Goal: Contribute content: Contribute content

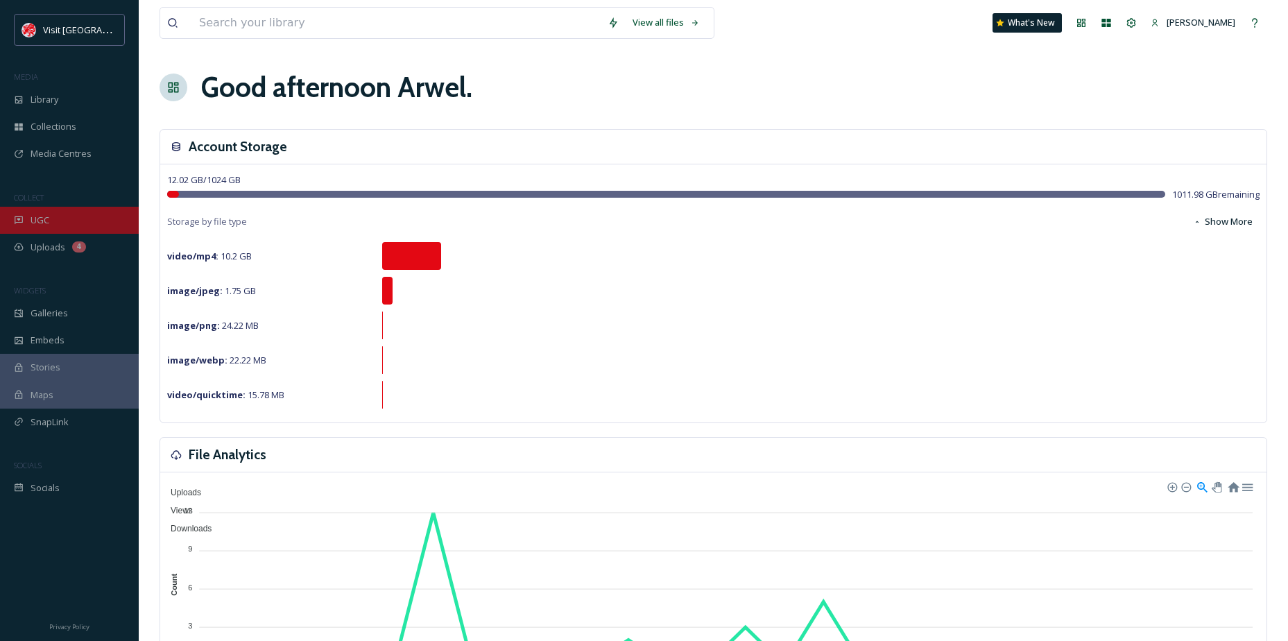
click at [58, 221] on div "UGC" at bounding box center [69, 220] width 139 height 27
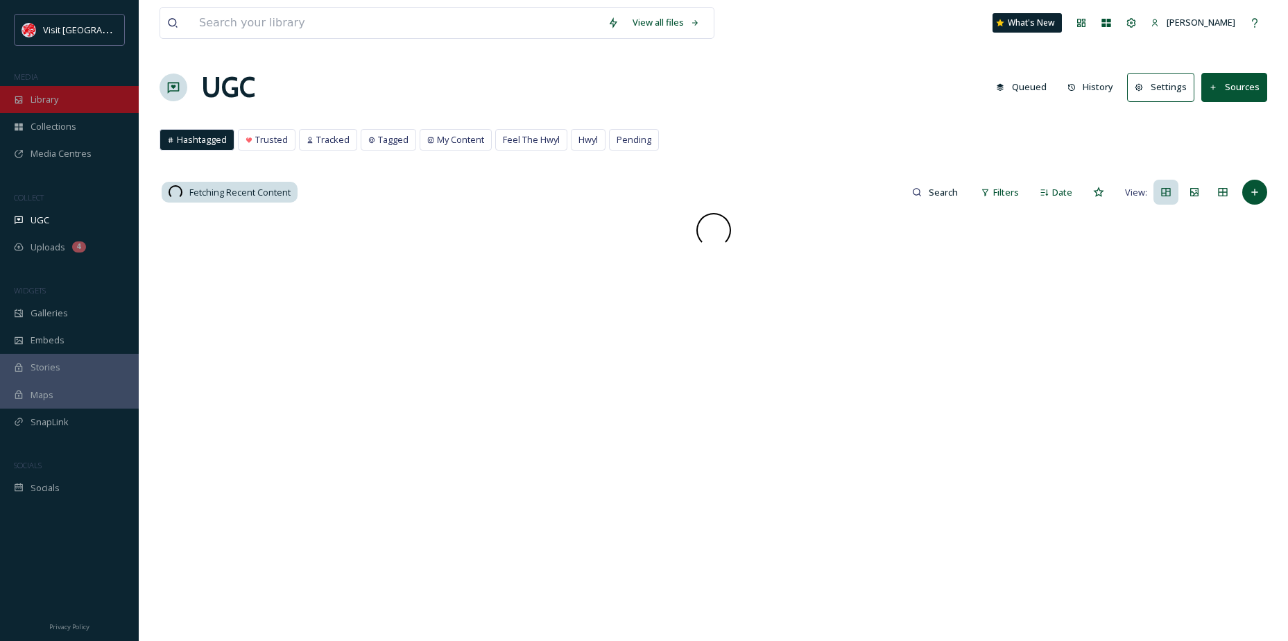
click at [66, 103] on div "Library" at bounding box center [69, 99] width 139 height 27
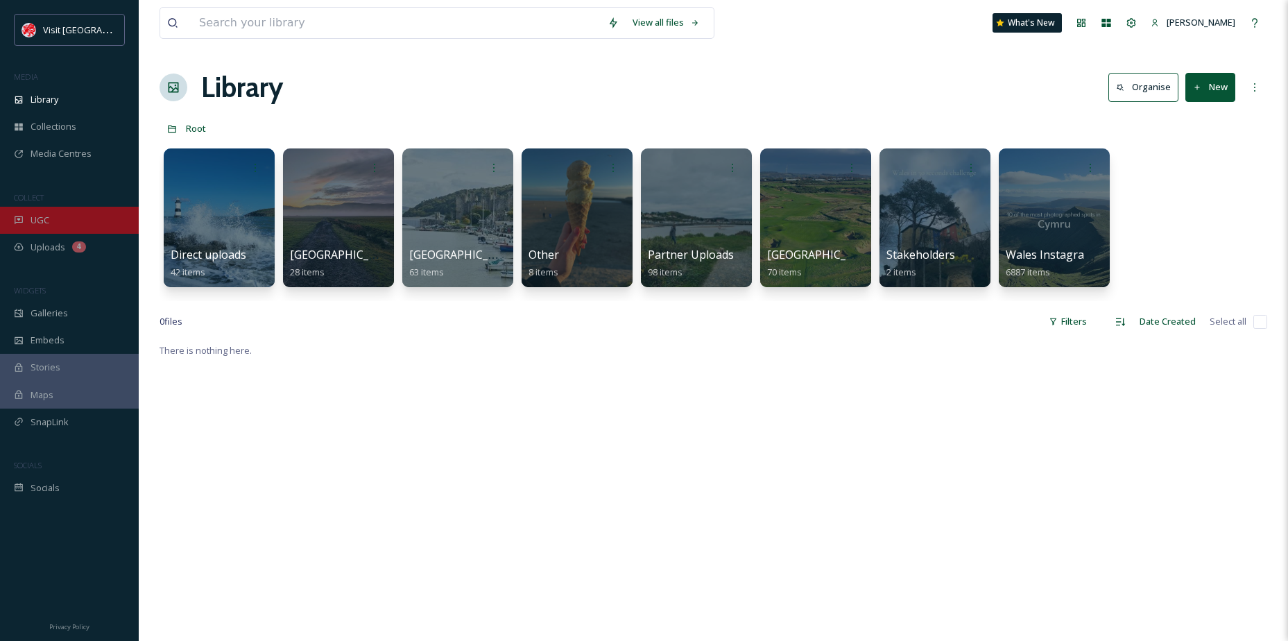
click at [46, 213] on div "UGC" at bounding box center [69, 220] width 139 height 27
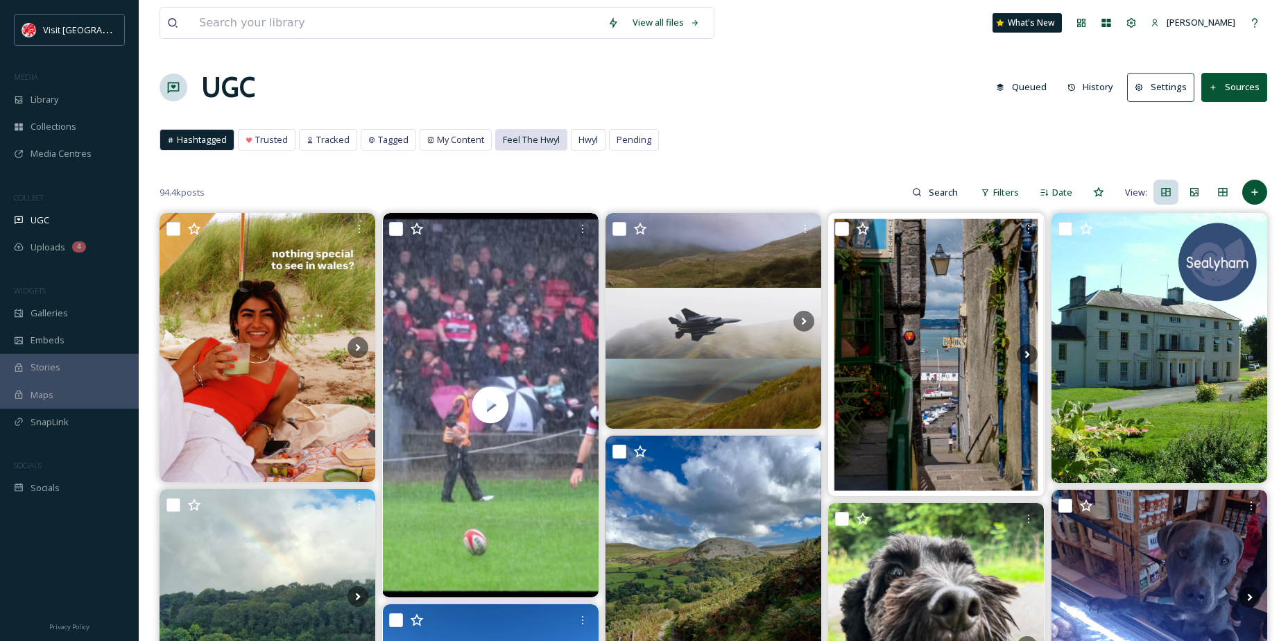
click at [554, 136] on span "Feel The Hwyl" at bounding box center [531, 139] width 57 height 13
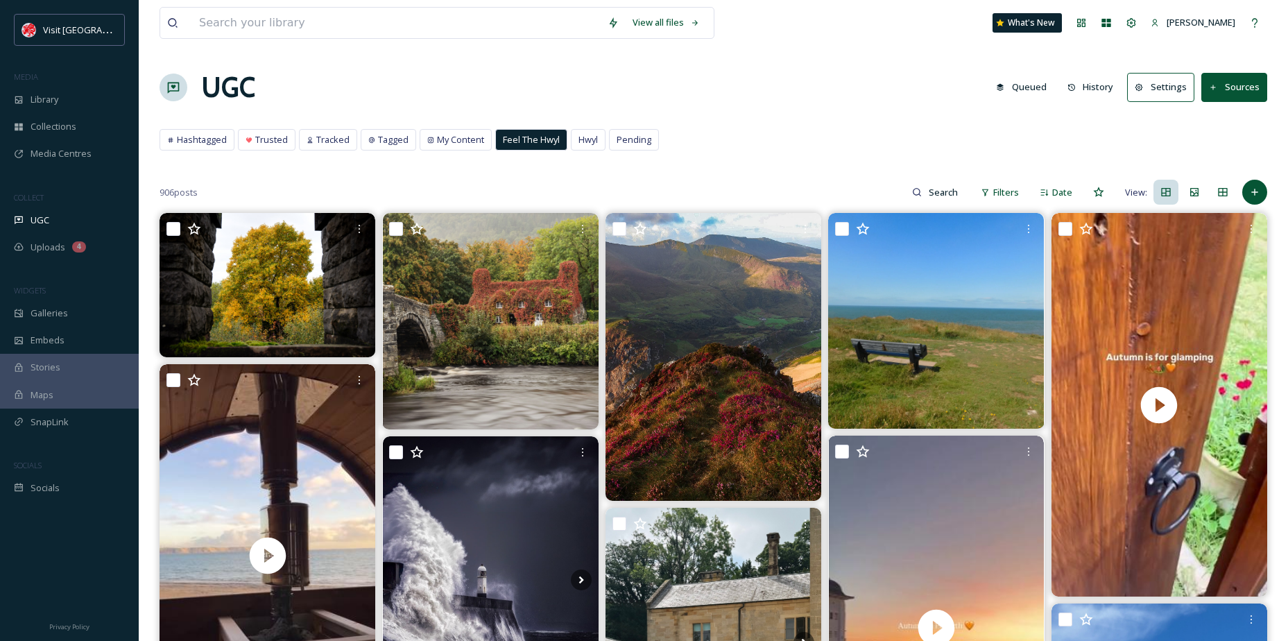
click at [398, 71] on div "UGC Queued History Settings Sources" at bounding box center [714, 88] width 1108 height 42
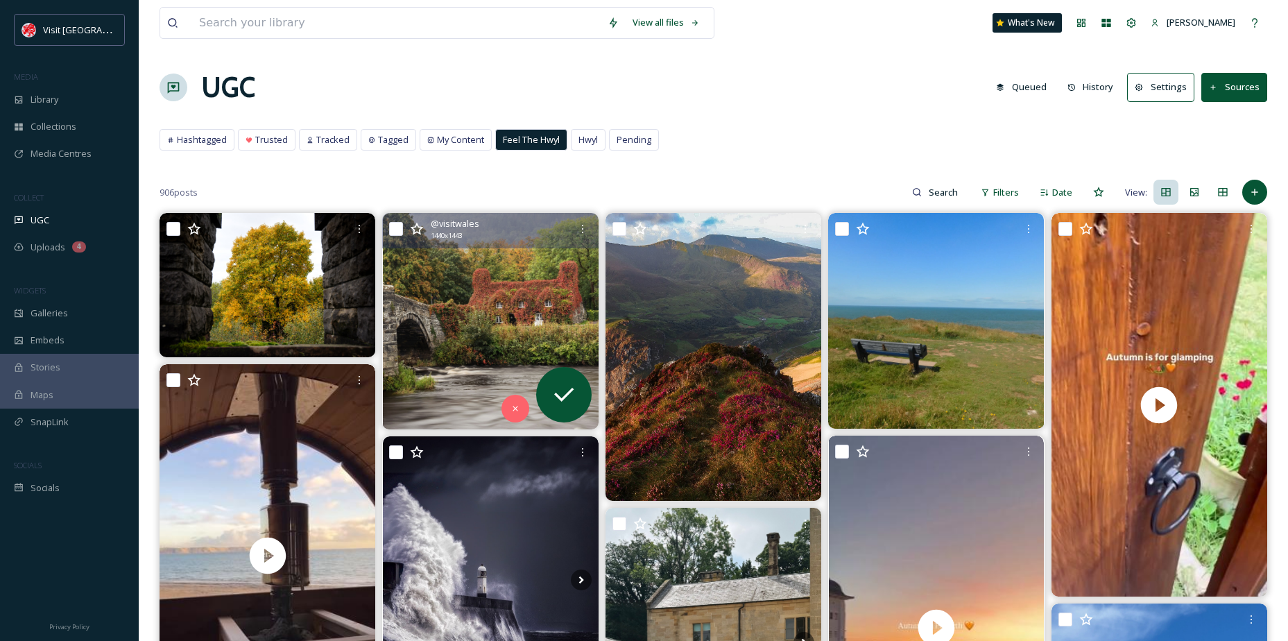
click at [401, 226] on input "checkbox" at bounding box center [396, 229] width 14 height 14
checkbox input "true"
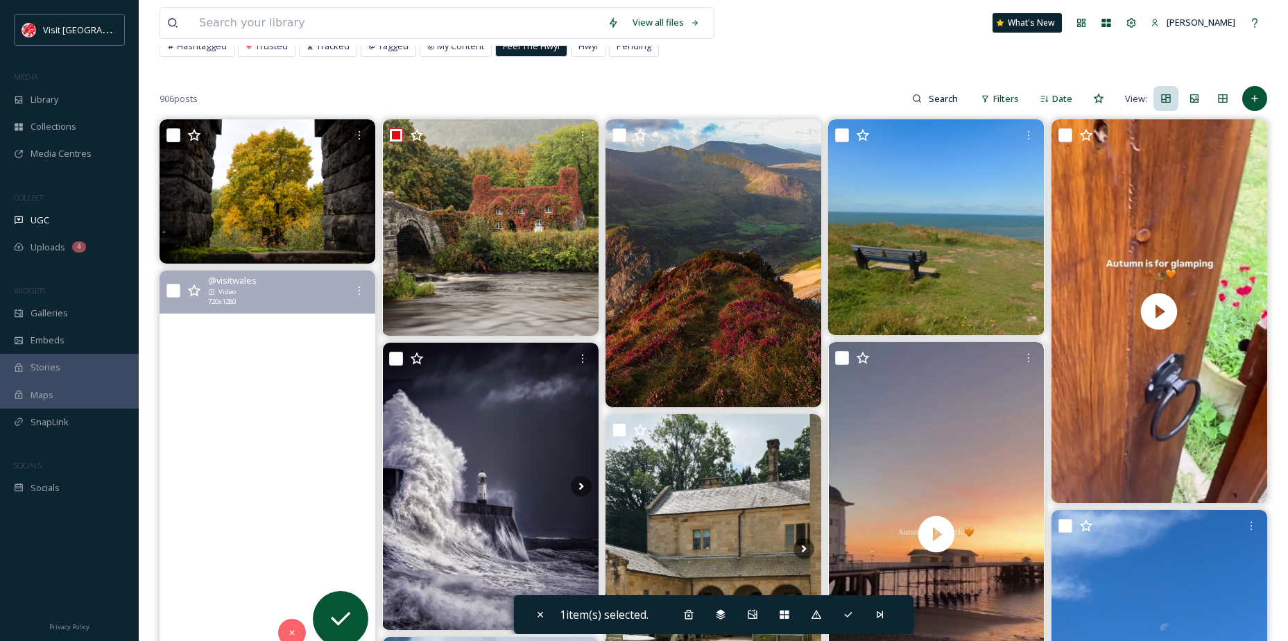
scroll to position [69, 0]
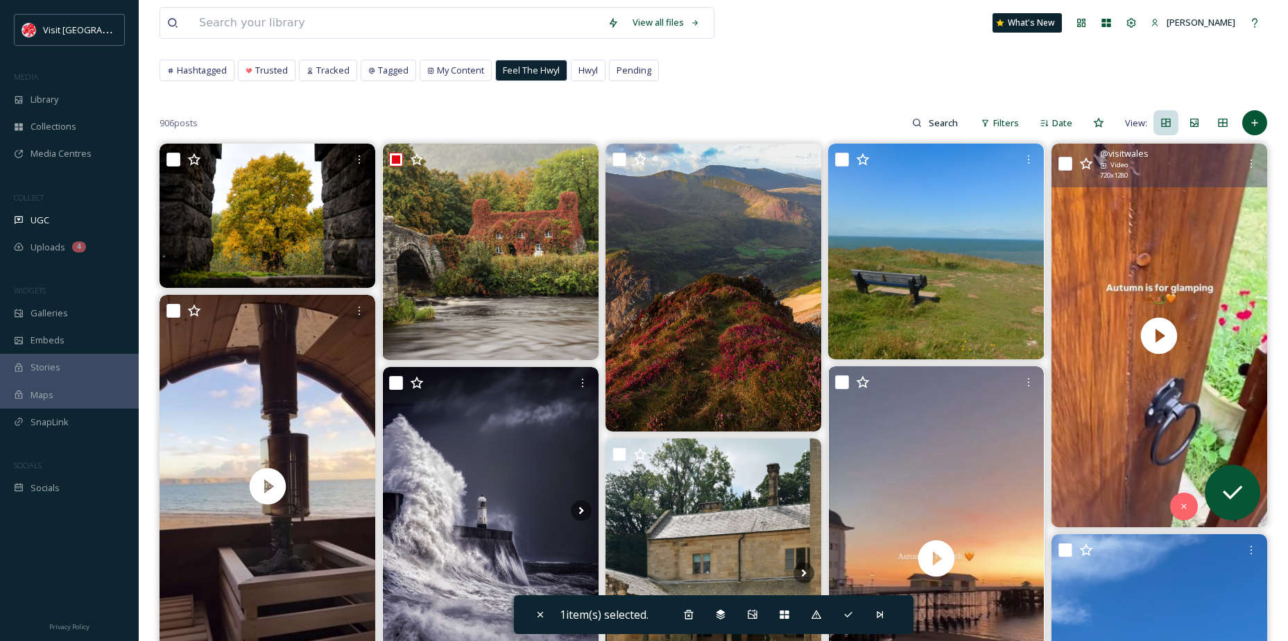
click at [1064, 161] on input "checkbox" at bounding box center [1066, 164] width 14 height 14
checkbox input "true"
click at [1257, 157] on div at bounding box center [1251, 163] width 25 height 25
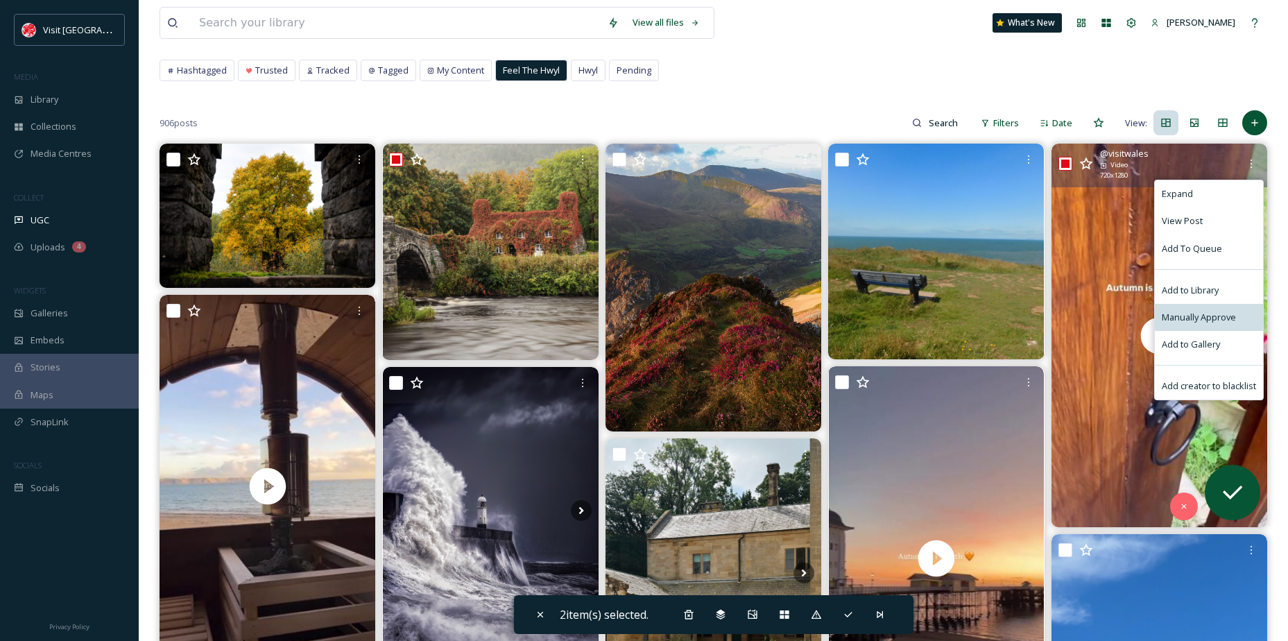
click at [1217, 312] on span "Manually Approve" at bounding box center [1199, 317] width 74 height 13
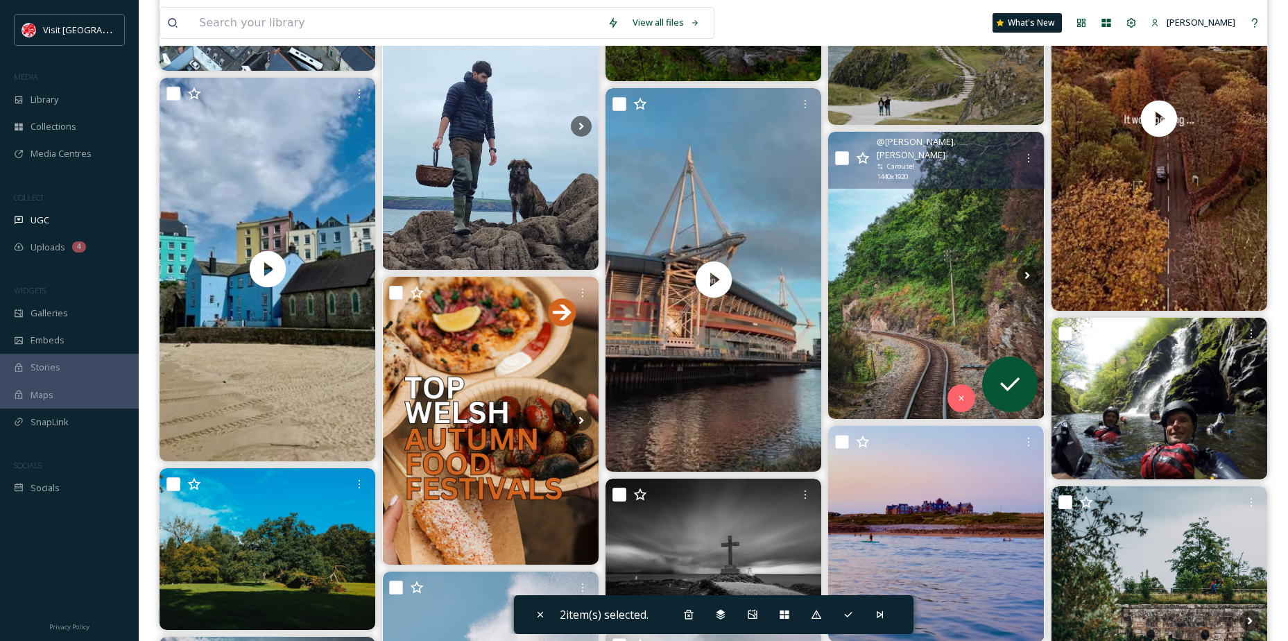
scroll to position [833, 0]
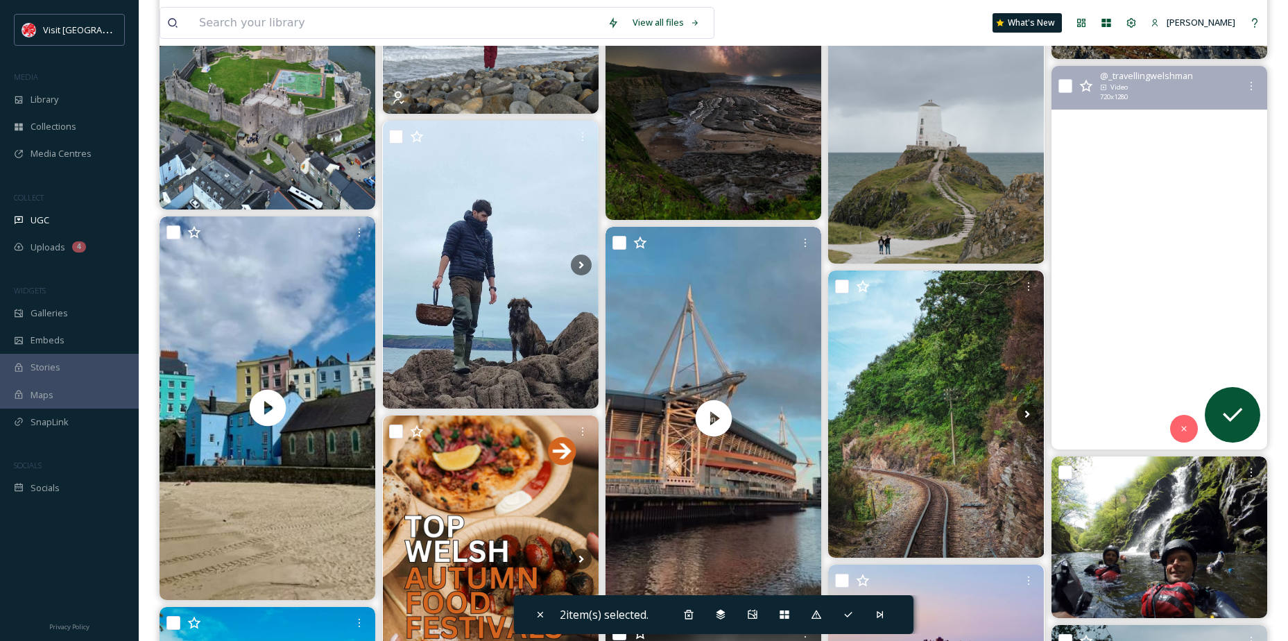
click at [1156, 298] on video "Soon .. these colours will be upon us 🎃 👻 🍂 🥮 \a\a#wales #autumn #hwyl #feelthe…" at bounding box center [1160, 258] width 216 height 384
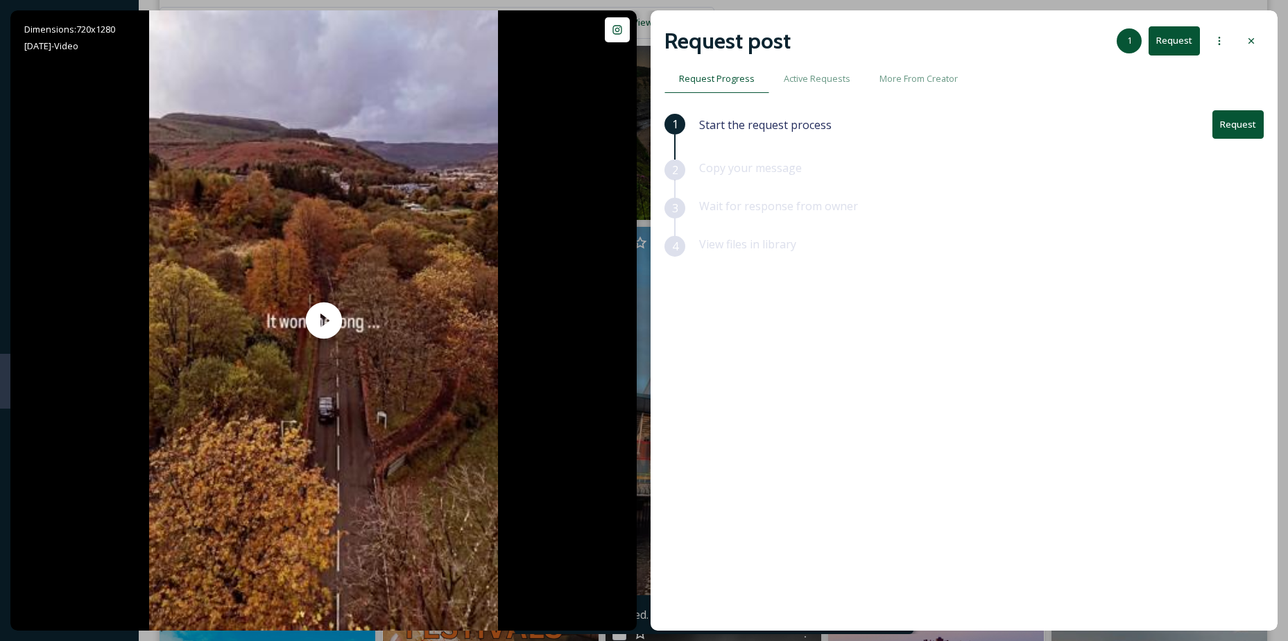
click at [1257, 49] on div at bounding box center [1251, 40] width 25 height 25
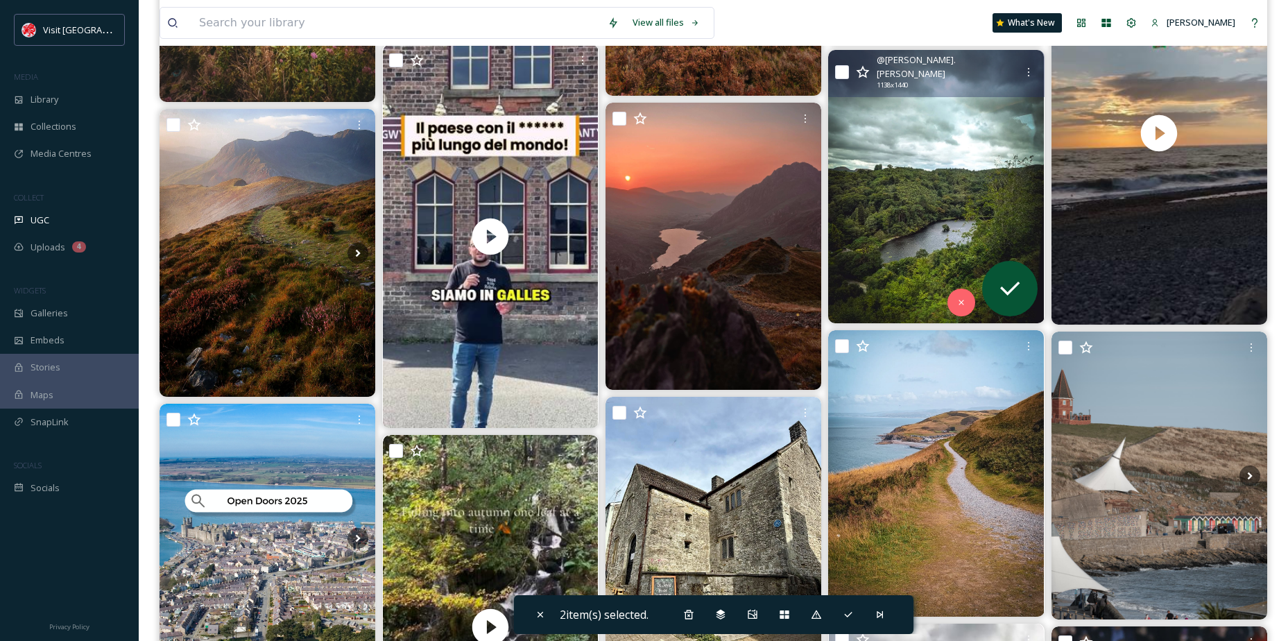
scroll to position [1873, 0]
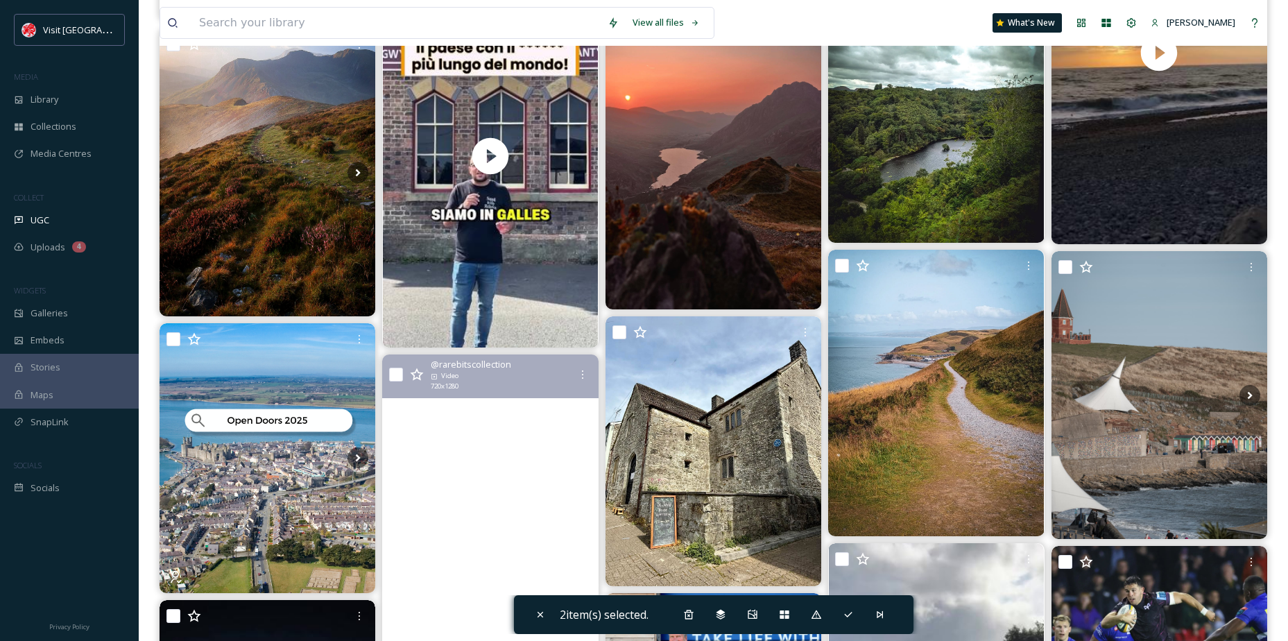
click at [393, 468] on video "Falling for Wales one leaf at a time 🍂🏴󠁧󠁢󠁷󠁬󠁳󠁿 \a\a#wales #autumn #autumnal #fal…" at bounding box center [491, 547] width 216 height 384
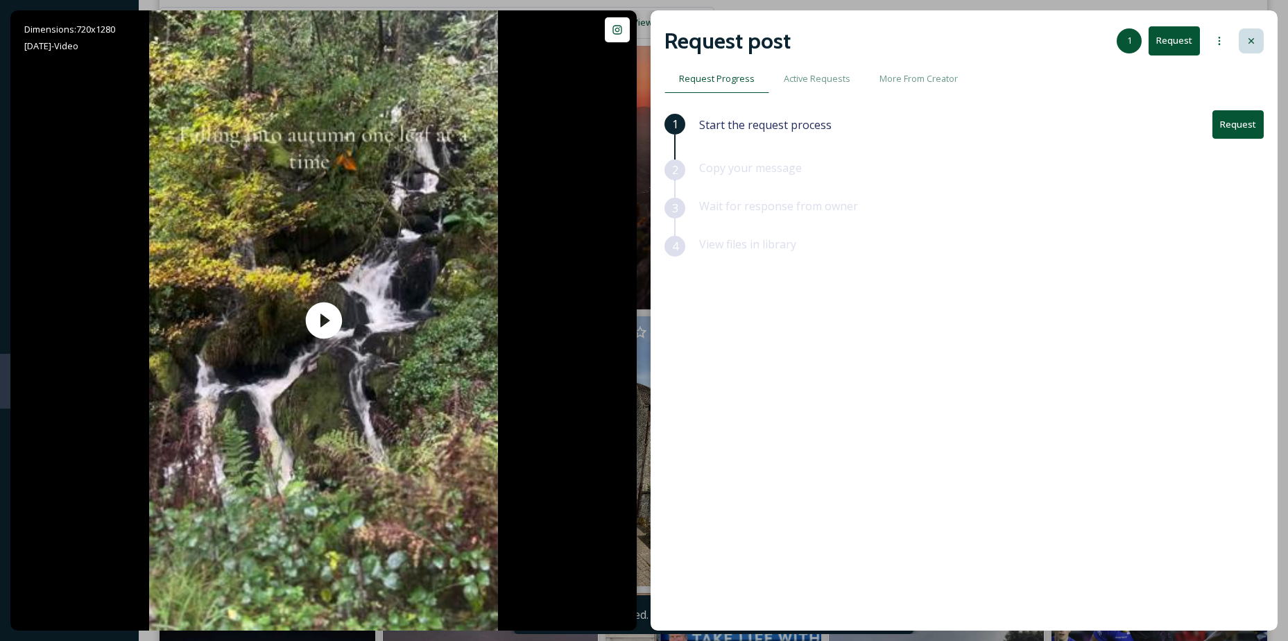
click at [1254, 45] on icon at bounding box center [1251, 40] width 11 height 11
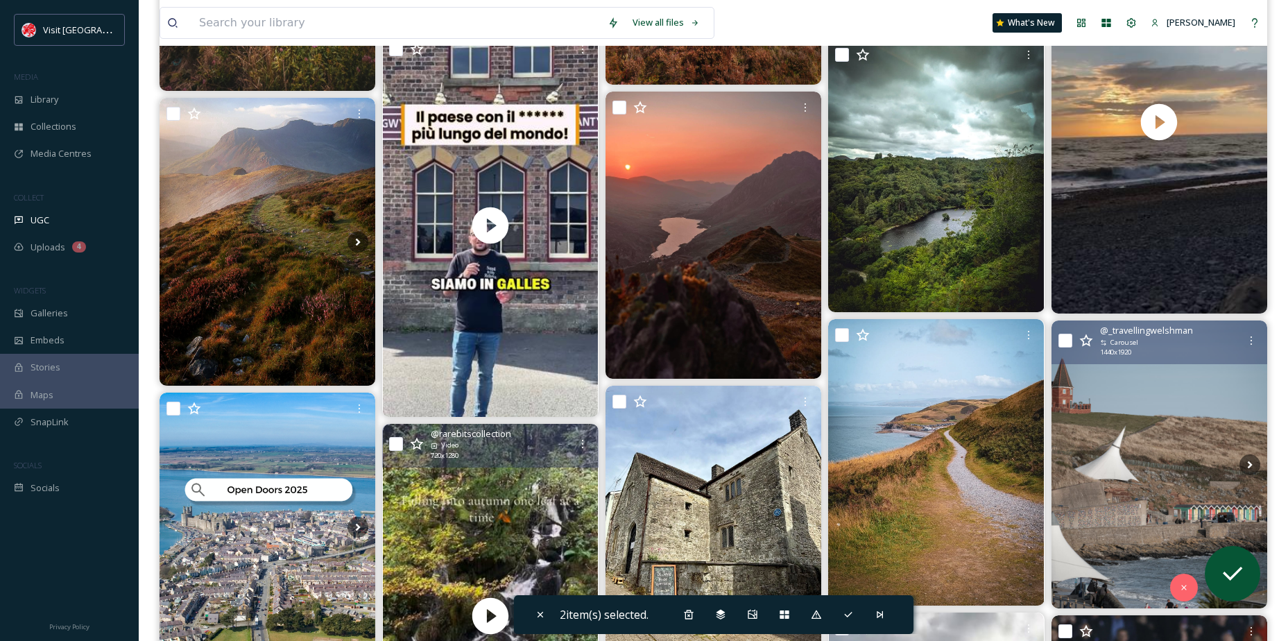
scroll to position [1735, 0]
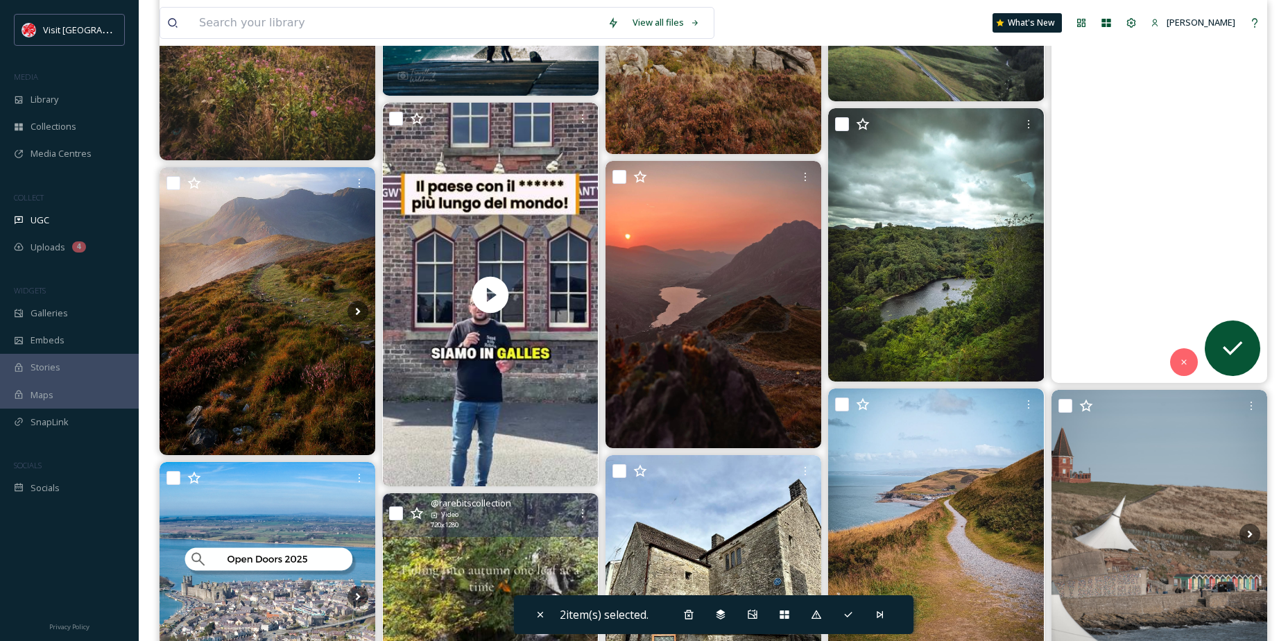
click at [1123, 285] on video "From sunshine to showers, mist to golden skies- exploring Wales is magical in e…" at bounding box center [1160, 192] width 216 height 384
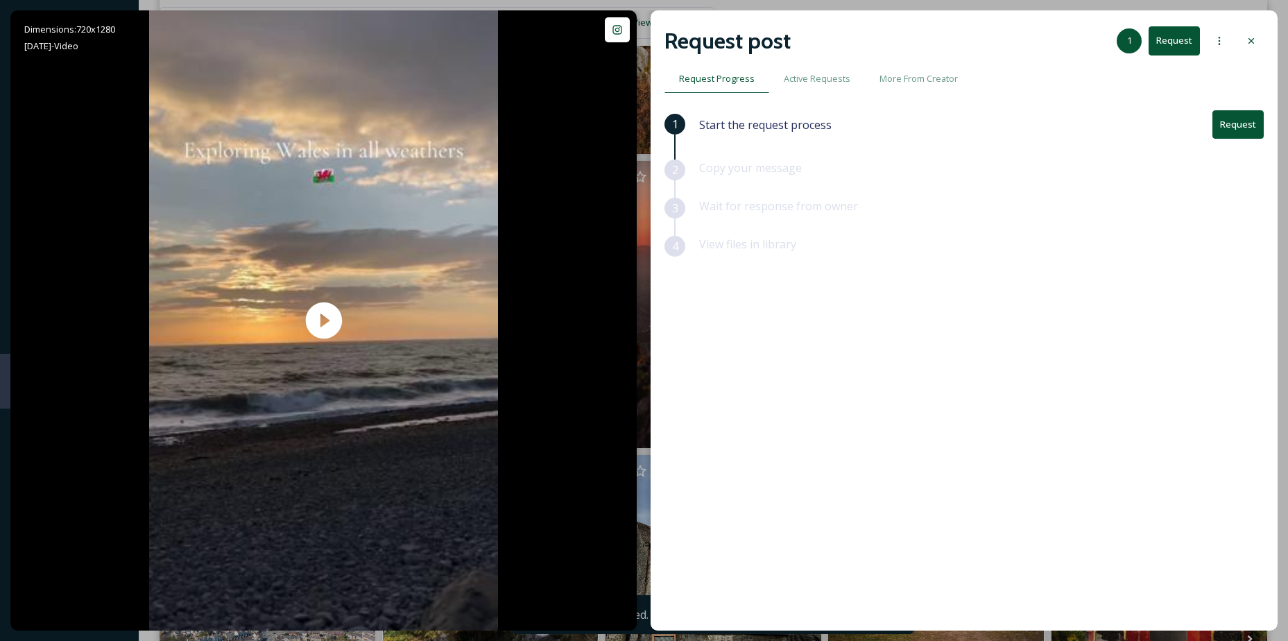
click at [1251, 42] on icon at bounding box center [1251, 40] width 11 height 11
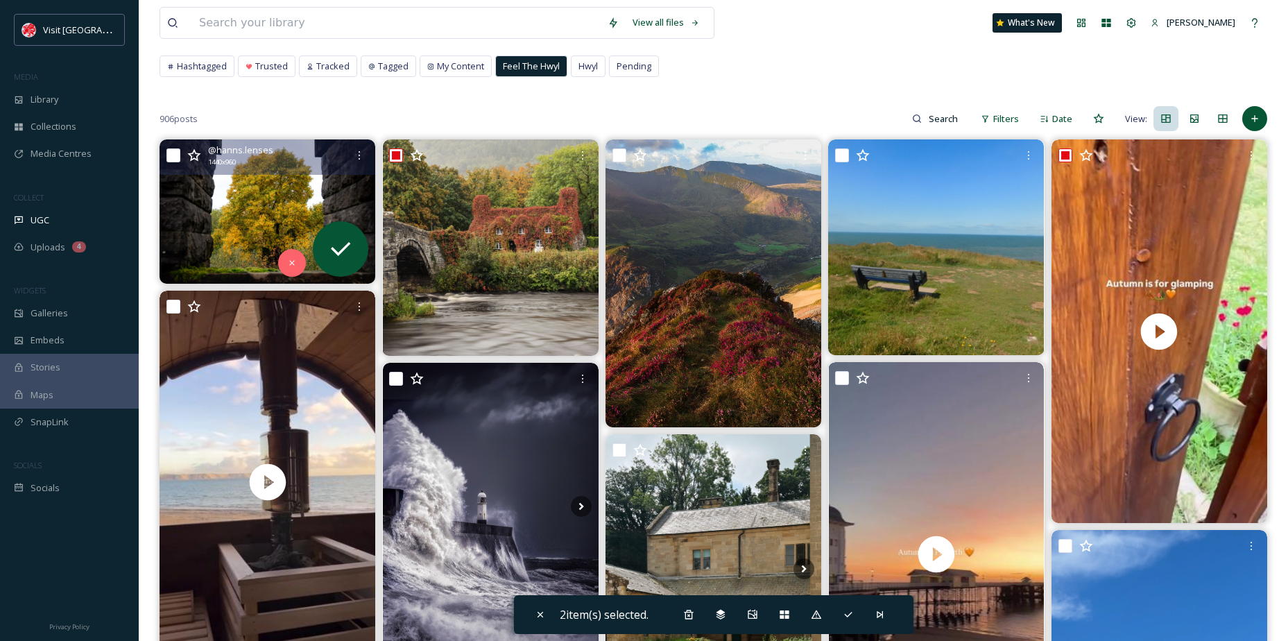
scroll to position [139, 0]
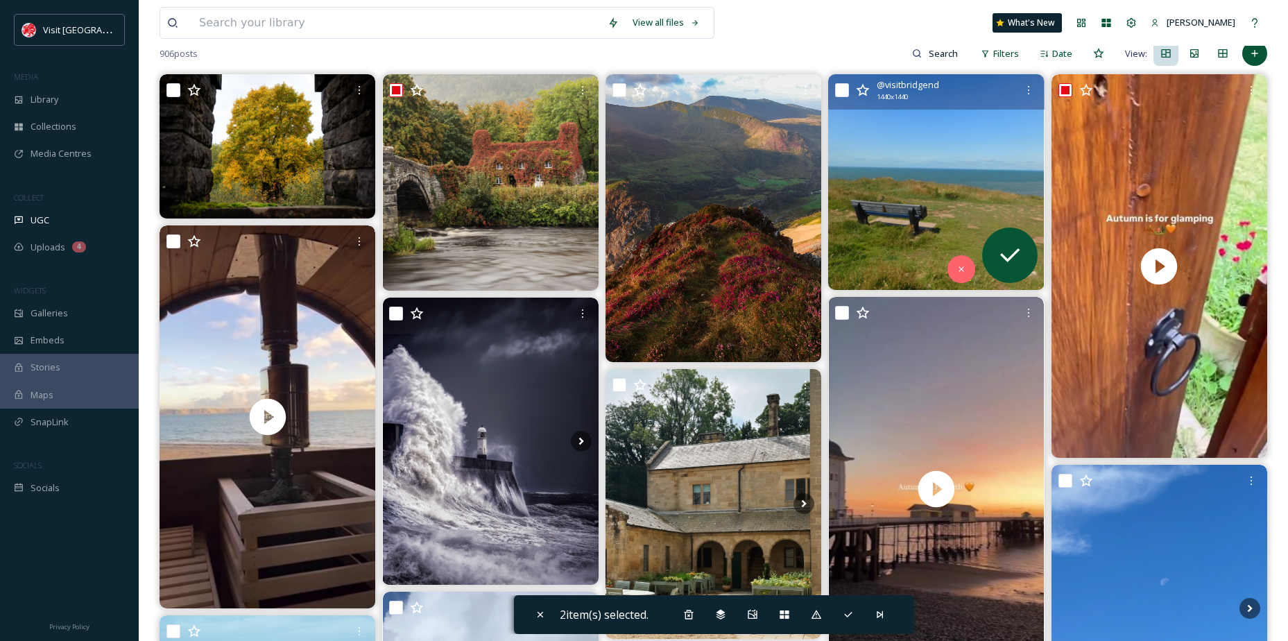
click at [896, 180] on img at bounding box center [936, 182] width 216 height 216
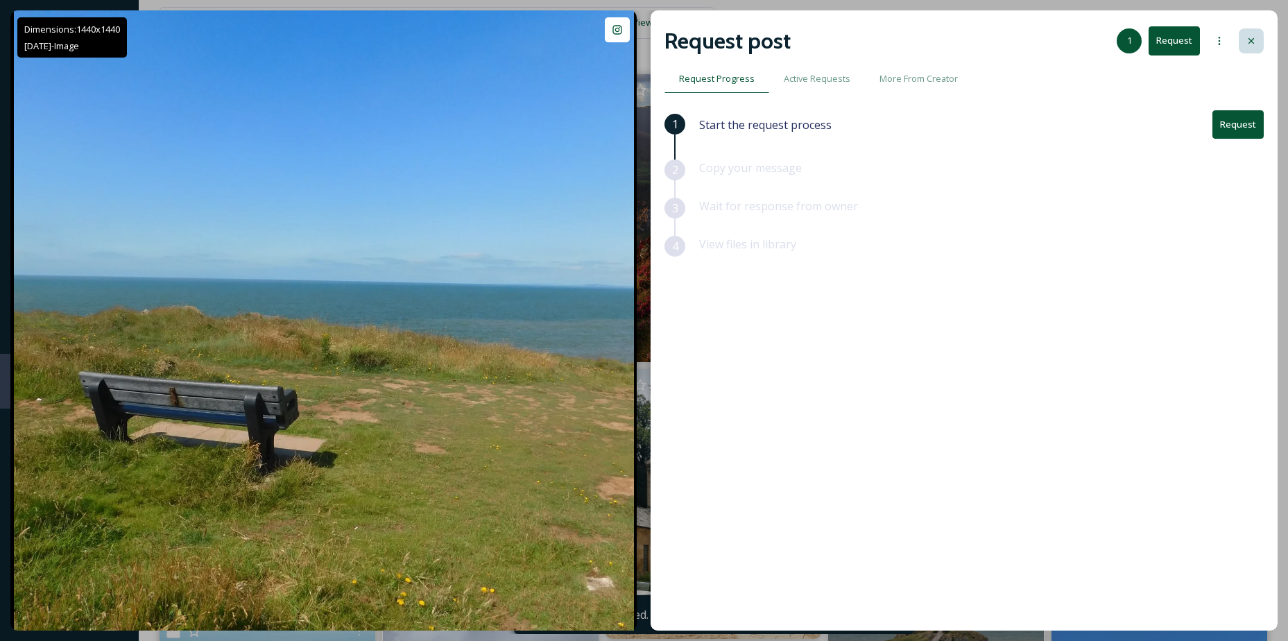
click at [1251, 39] on icon at bounding box center [1251, 40] width 11 height 11
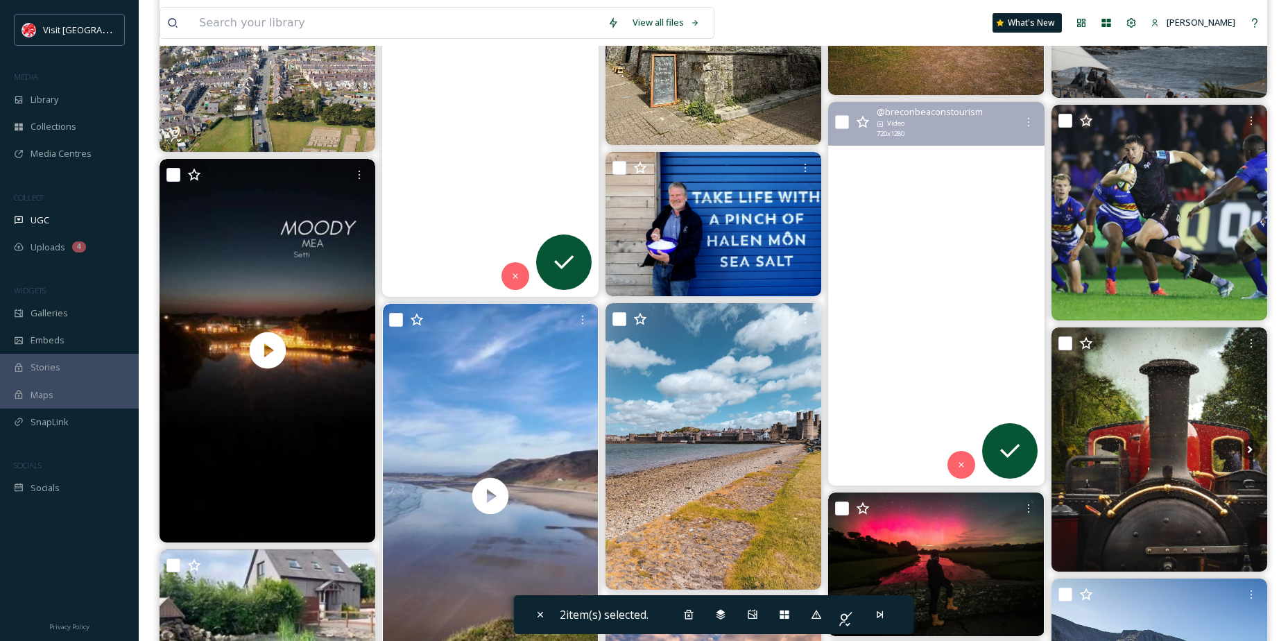
scroll to position [2290, 0]
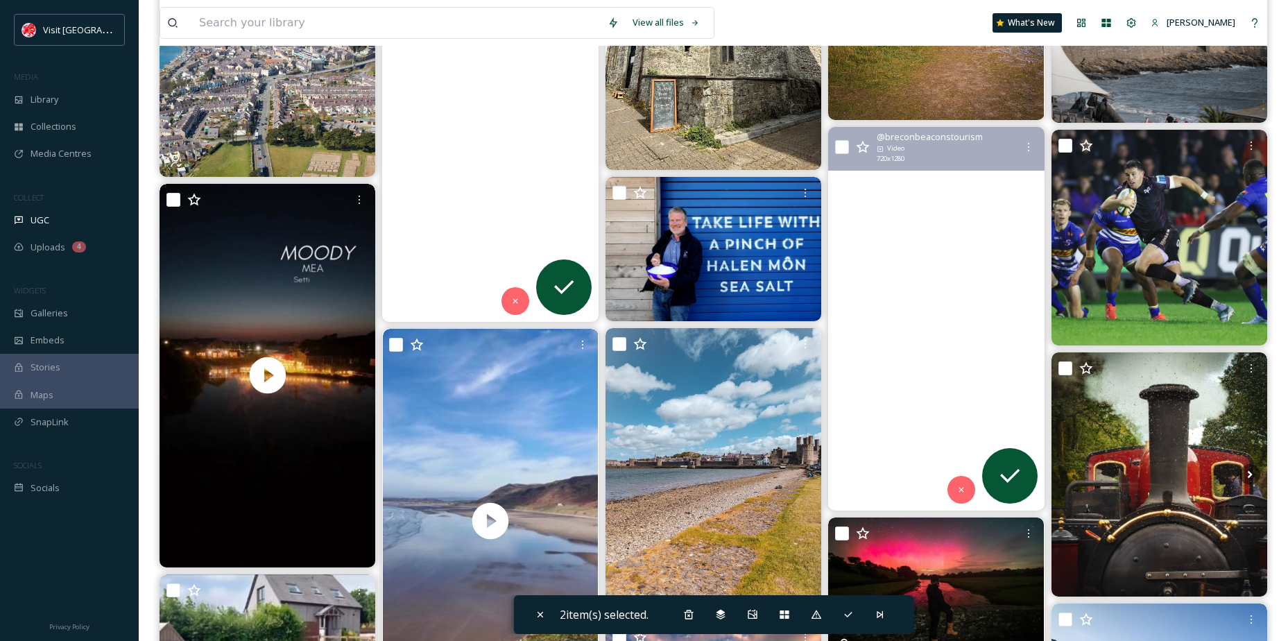
click at [893, 240] on video "The drop-in sessions are back in town… \a\aStarting today in Brecon.\a\aCatch u…" at bounding box center [936, 319] width 216 height 384
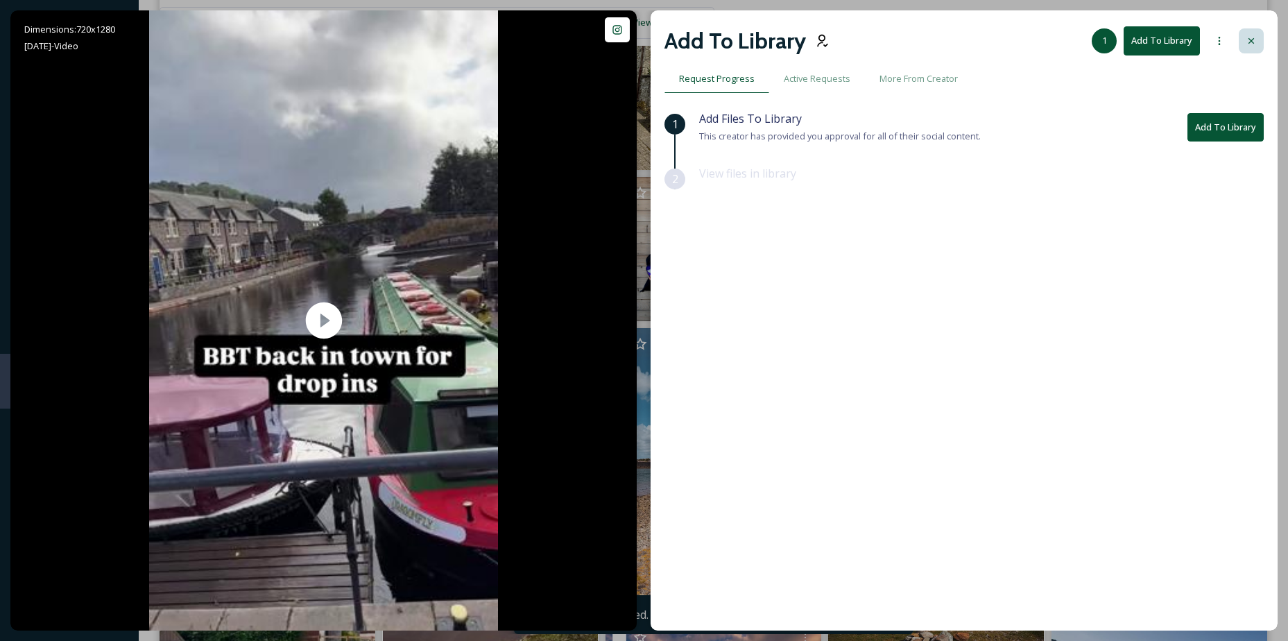
click at [1247, 33] on div at bounding box center [1251, 40] width 25 height 25
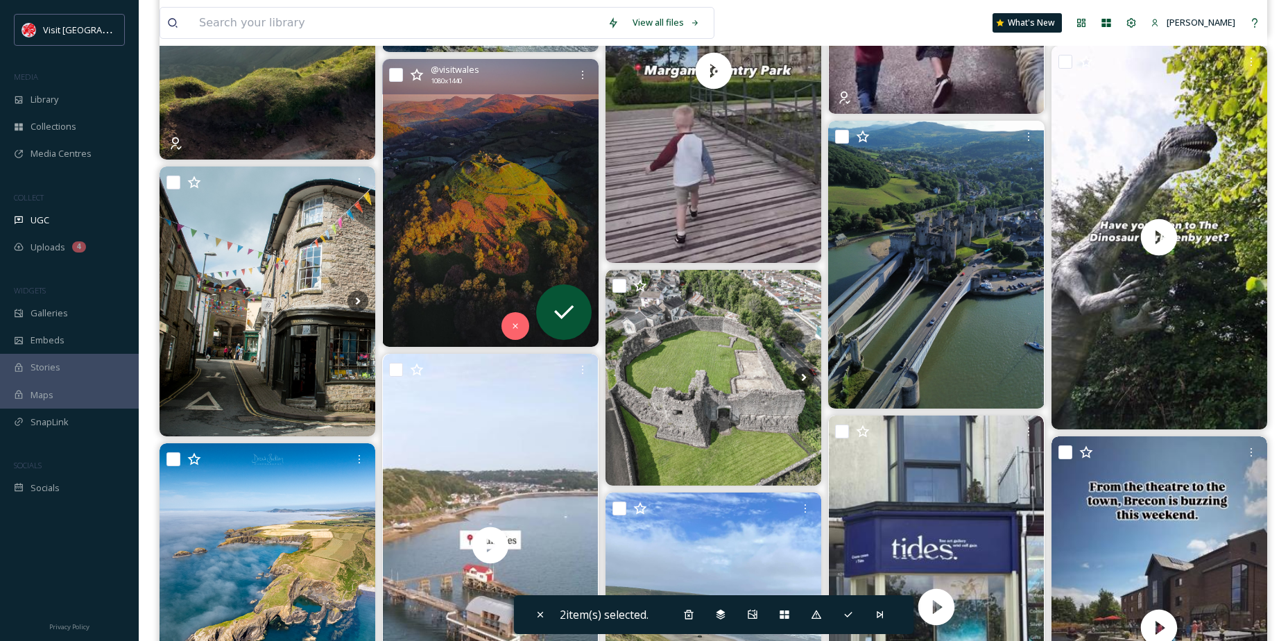
scroll to position [5408, 0]
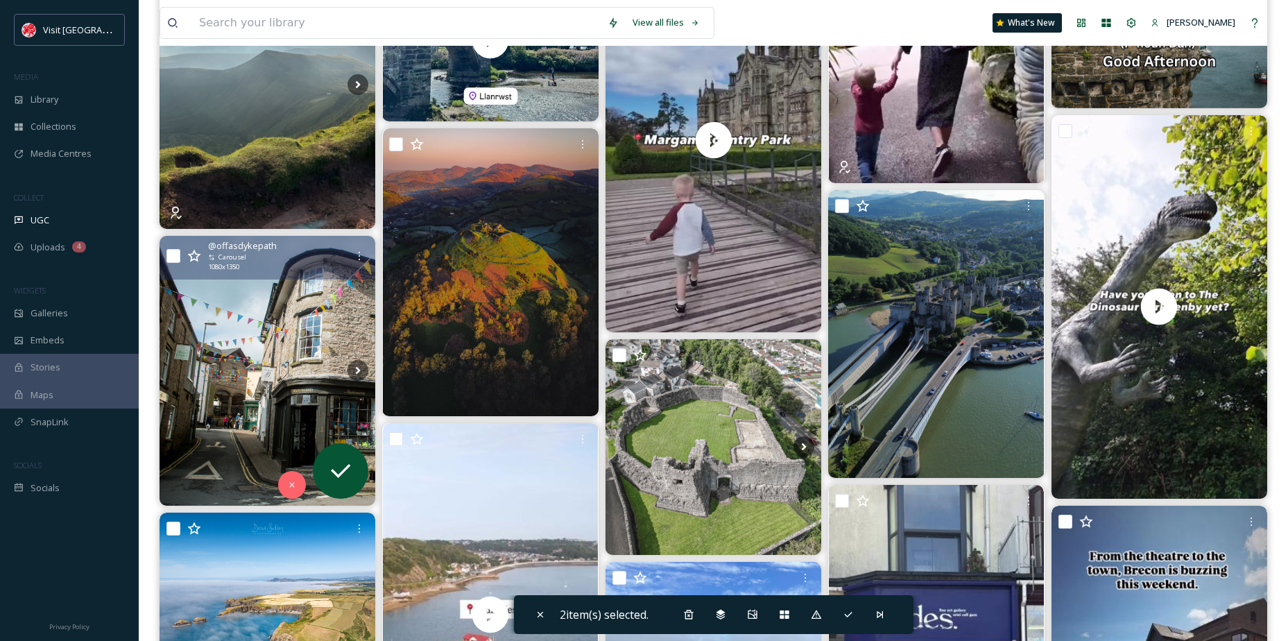
click at [250, 356] on img at bounding box center [268, 371] width 216 height 270
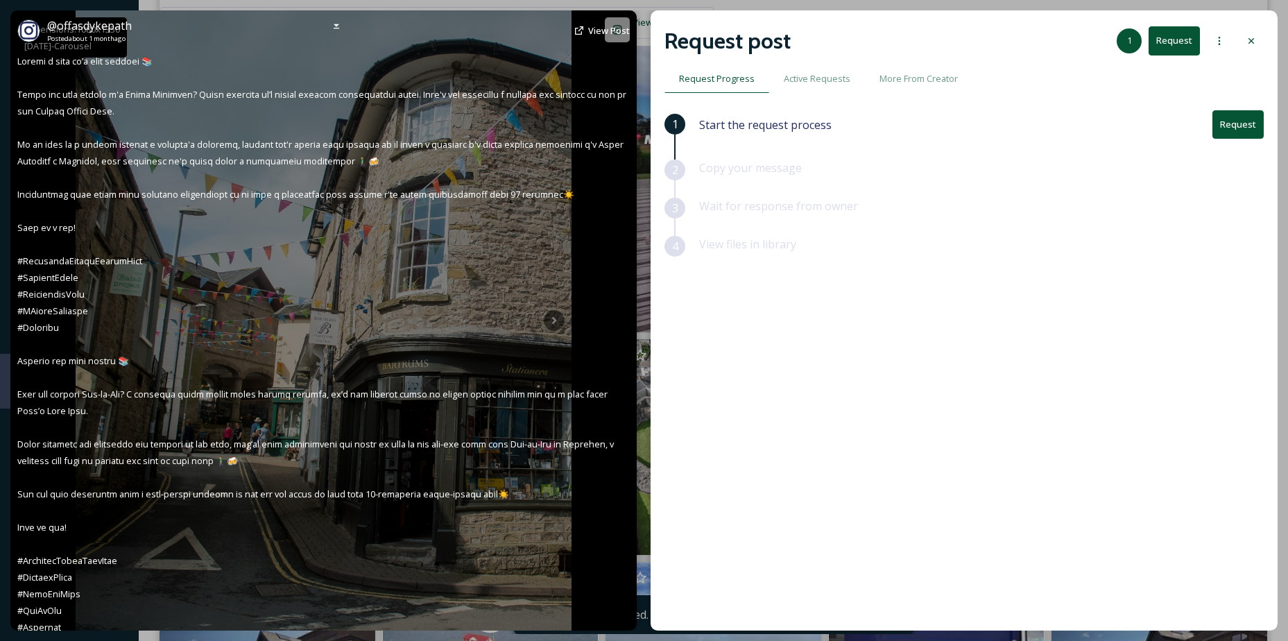
scroll to position [5824, 0]
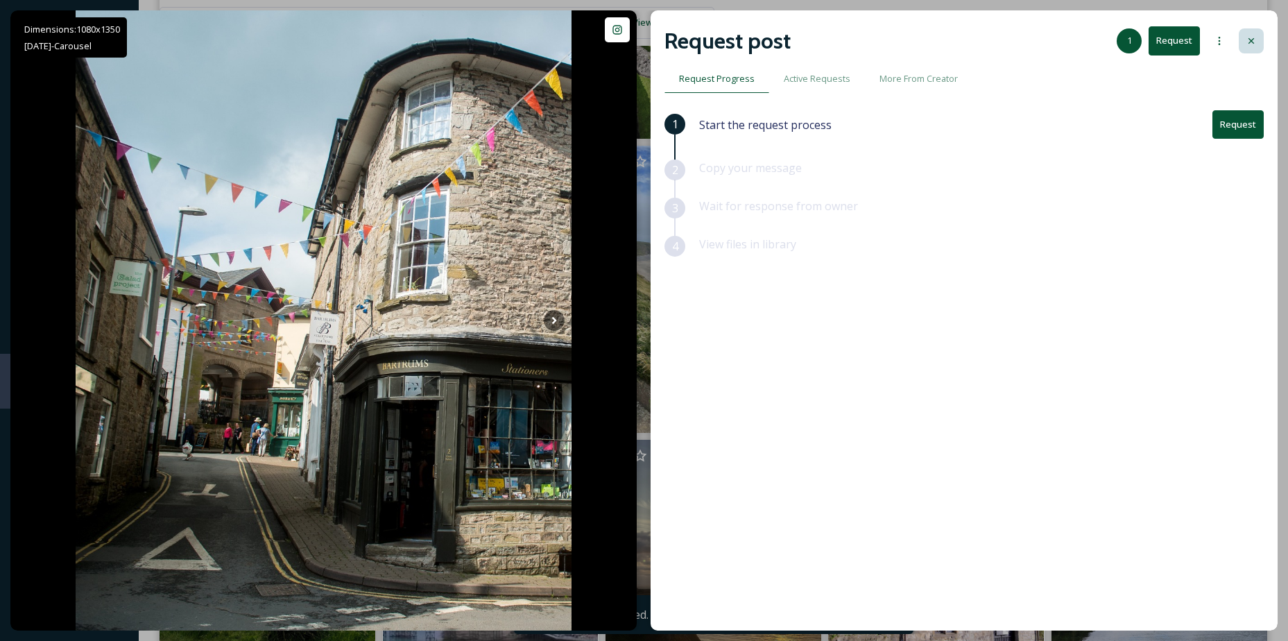
click at [1248, 35] on icon at bounding box center [1251, 40] width 11 height 11
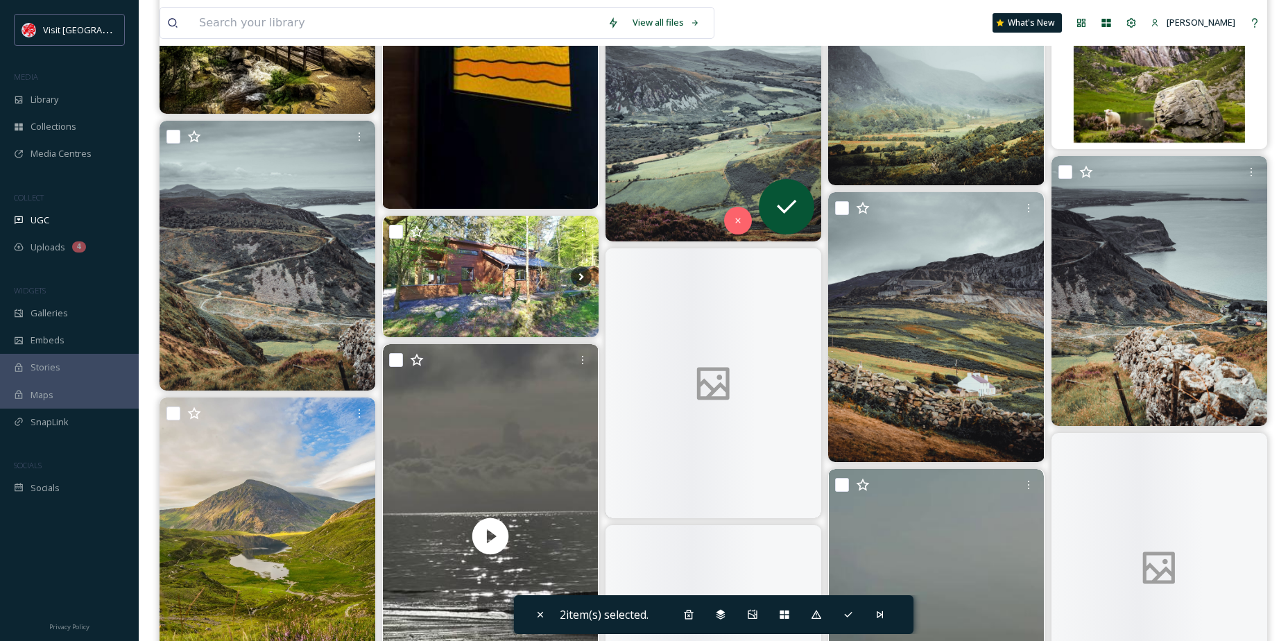
scroll to position [7697, 0]
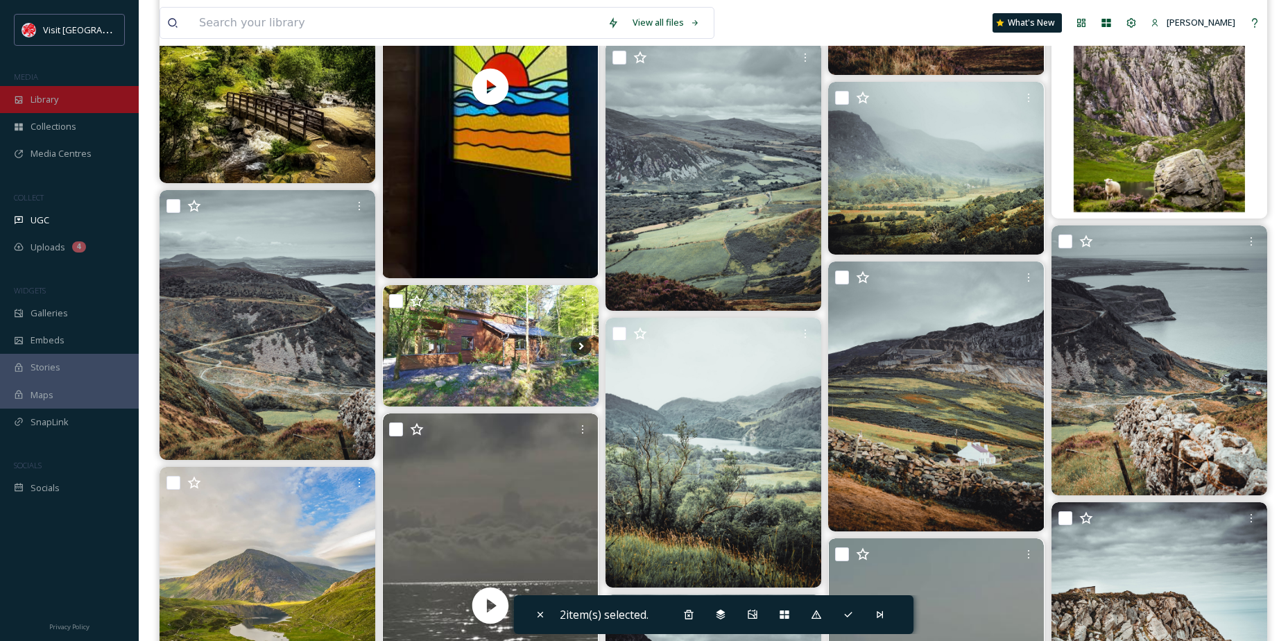
click at [82, 109] on div "Library" at bounding box center [69, 99] width 139 height 27
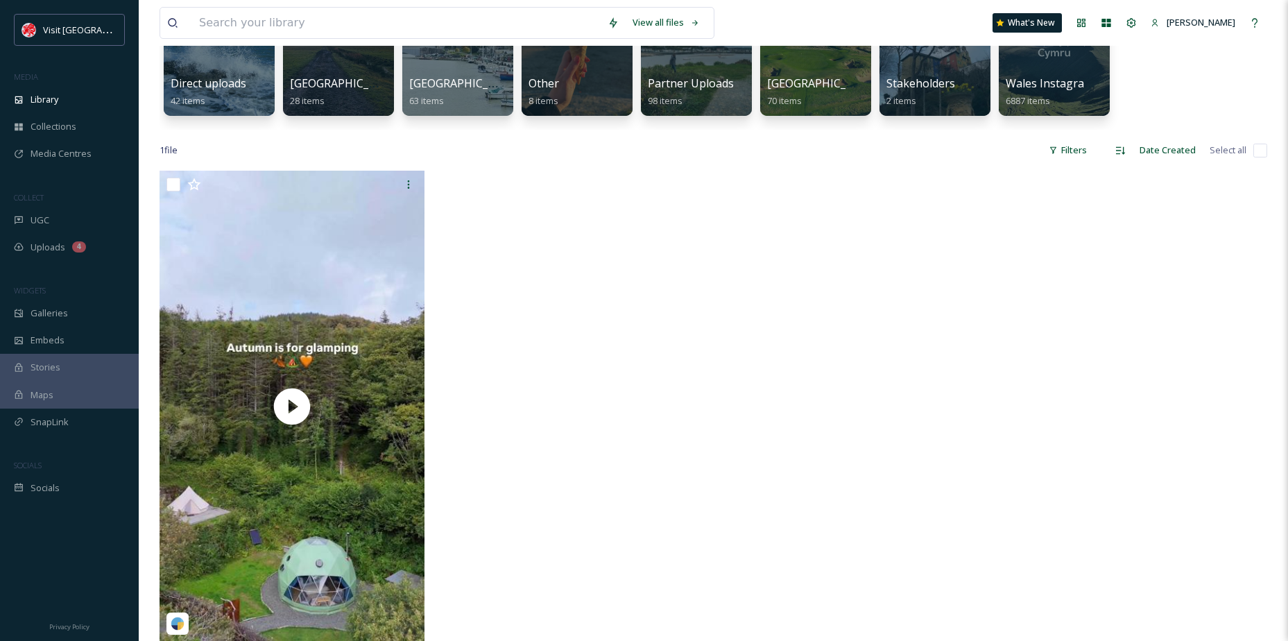
scroll to position [208, 0]
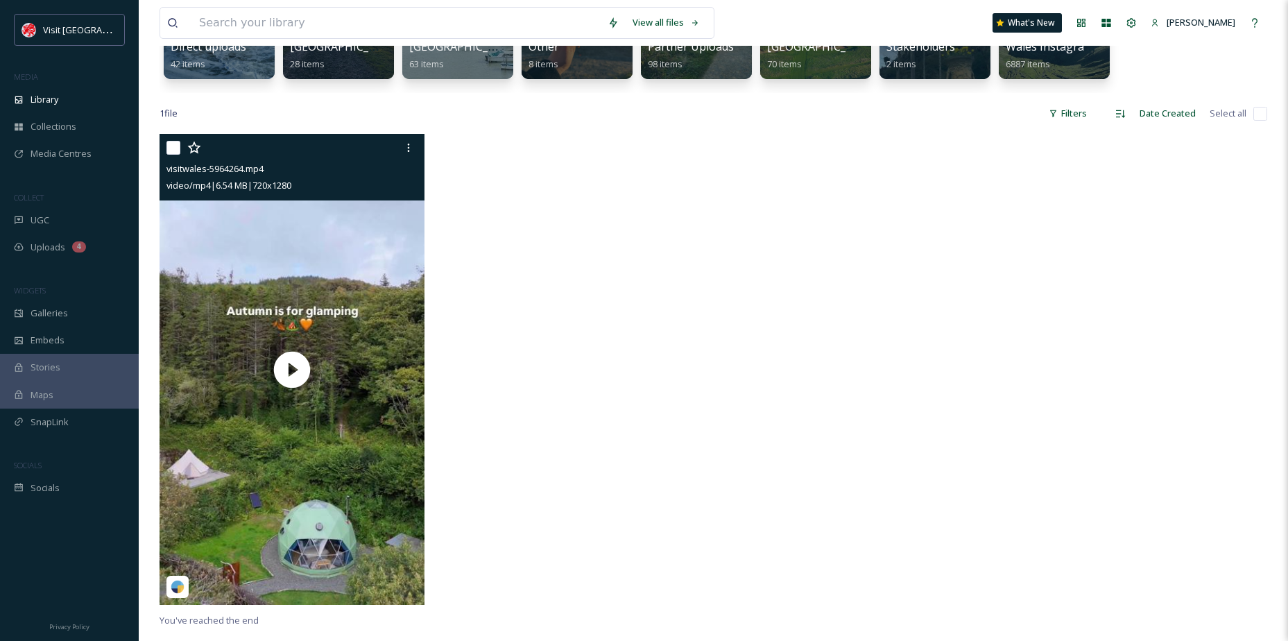
click at [171, 148] on input "checkbox" at bounding box center [174, 148] width 14 height 14
checkbox input "true"
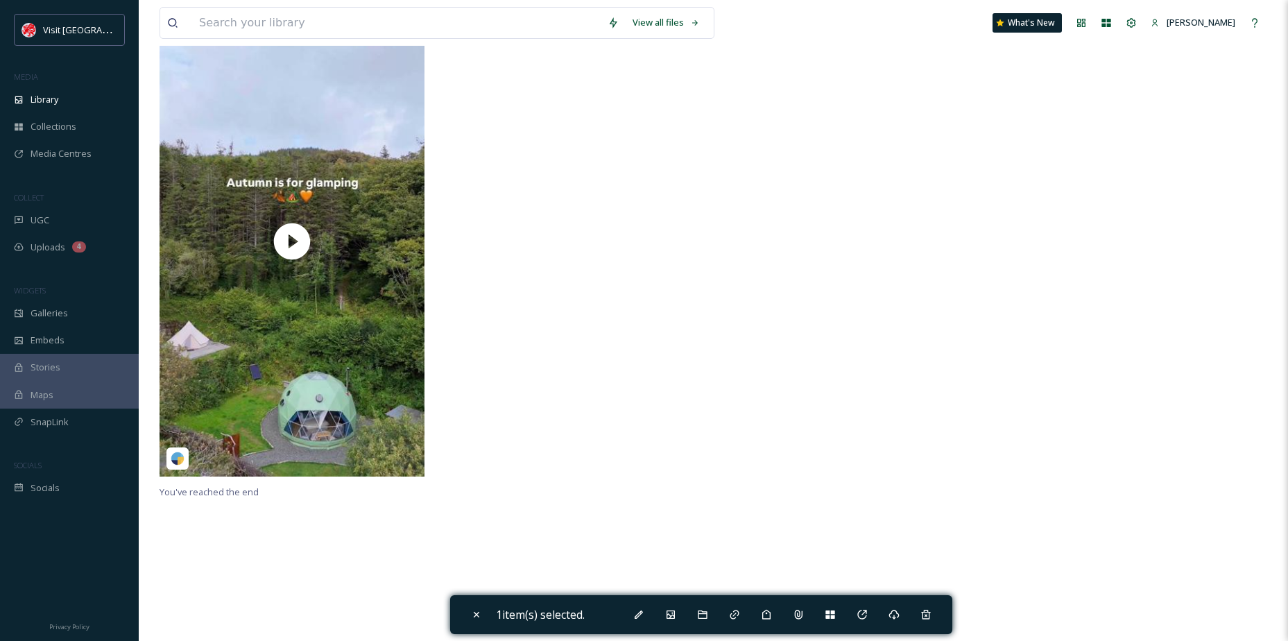
scroll to position [342, 0]
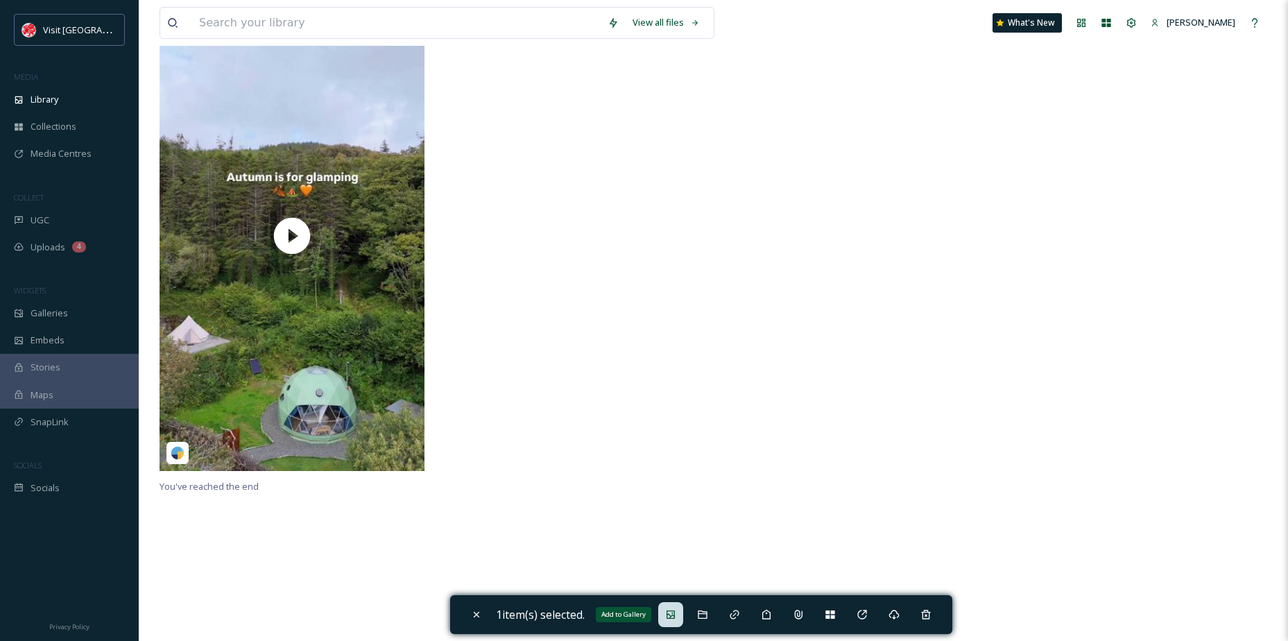
click at [678, 606] on div "Add to Gallery" at bounding box center [670, 614] width 25 height 25
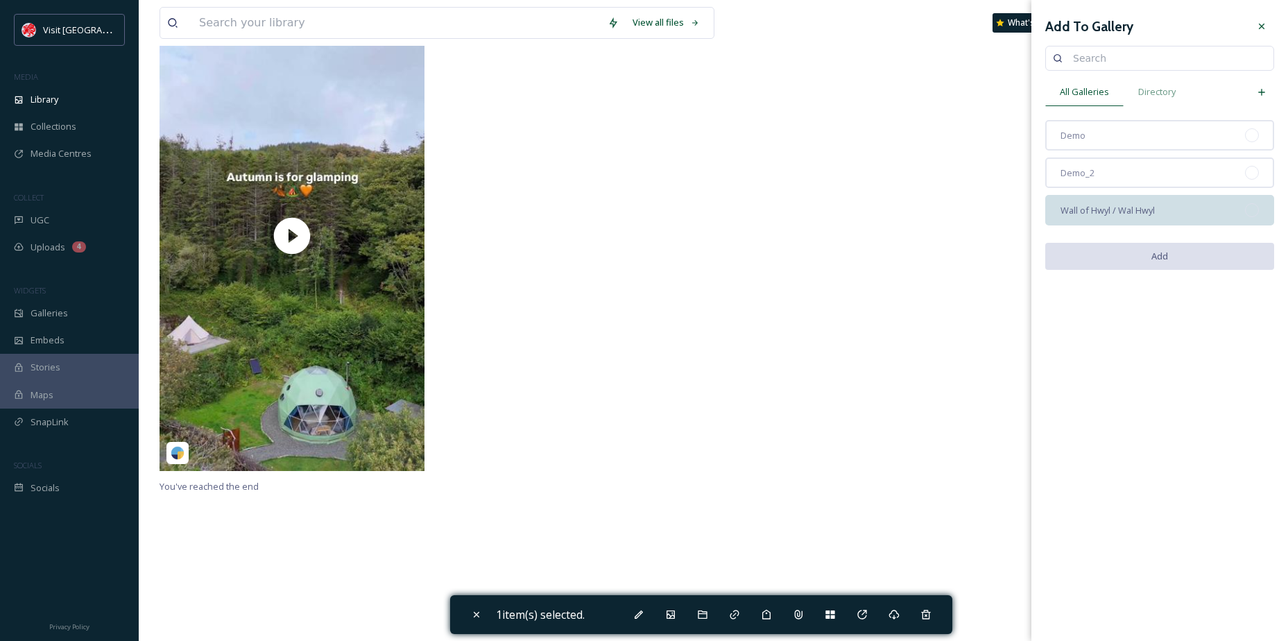
click at [1107, 211] on span "Wall of Hwyl / Wal Hwyl" at bounding box center [1108, 210] width 94 height 13
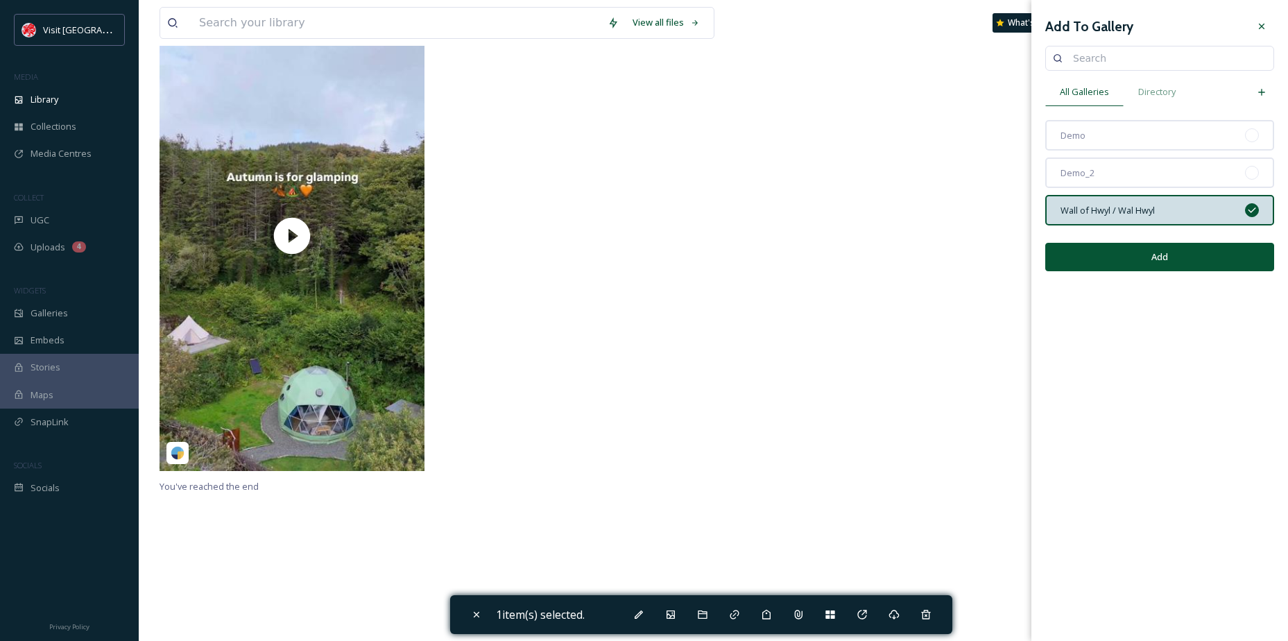
click at [1145, 255] on button "Add" at bounding box center [1160, 257] width 229 height 28
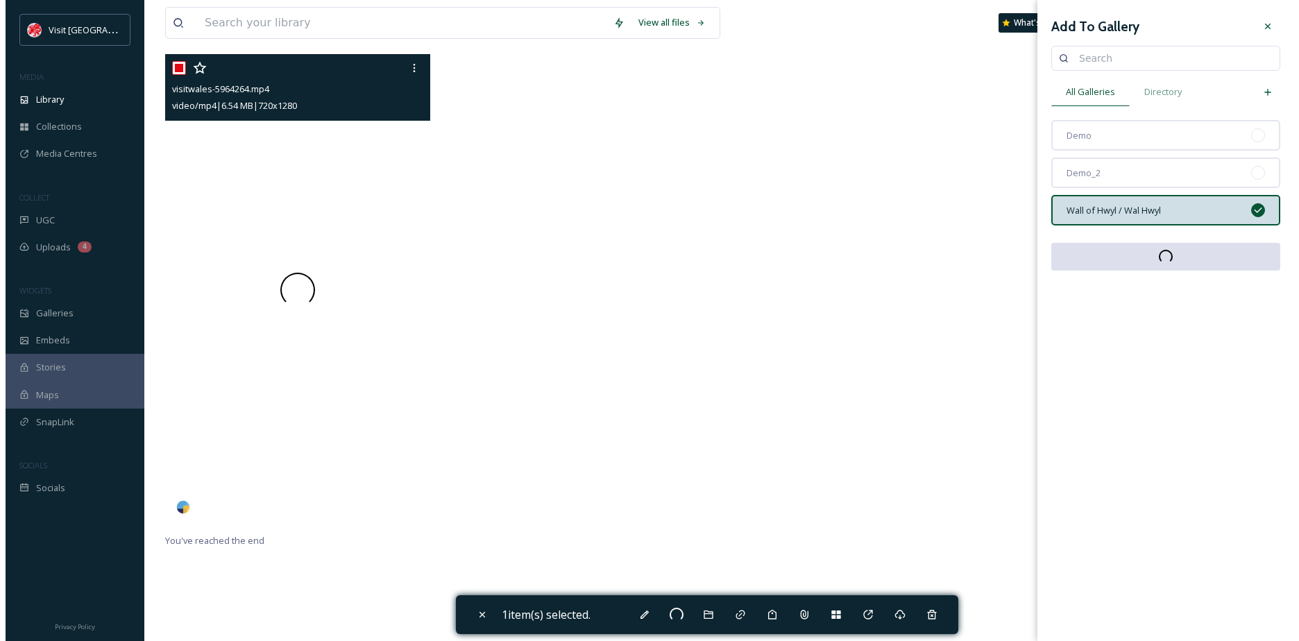
scroll to position [203, 0]
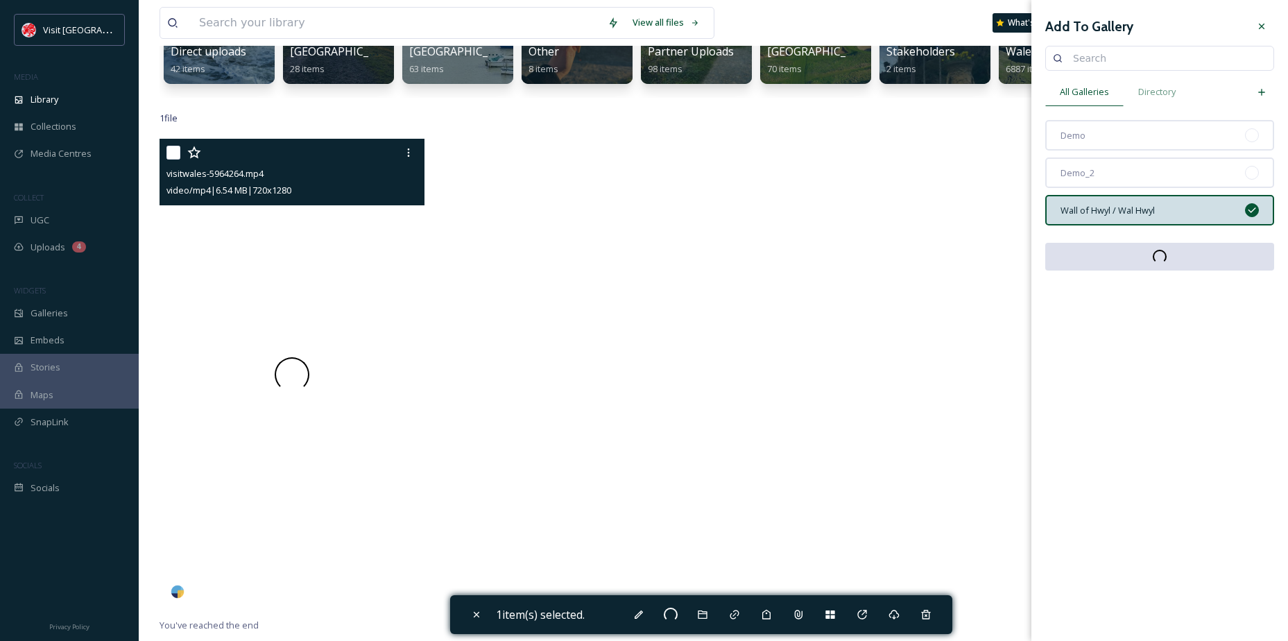
checkbox input "false"
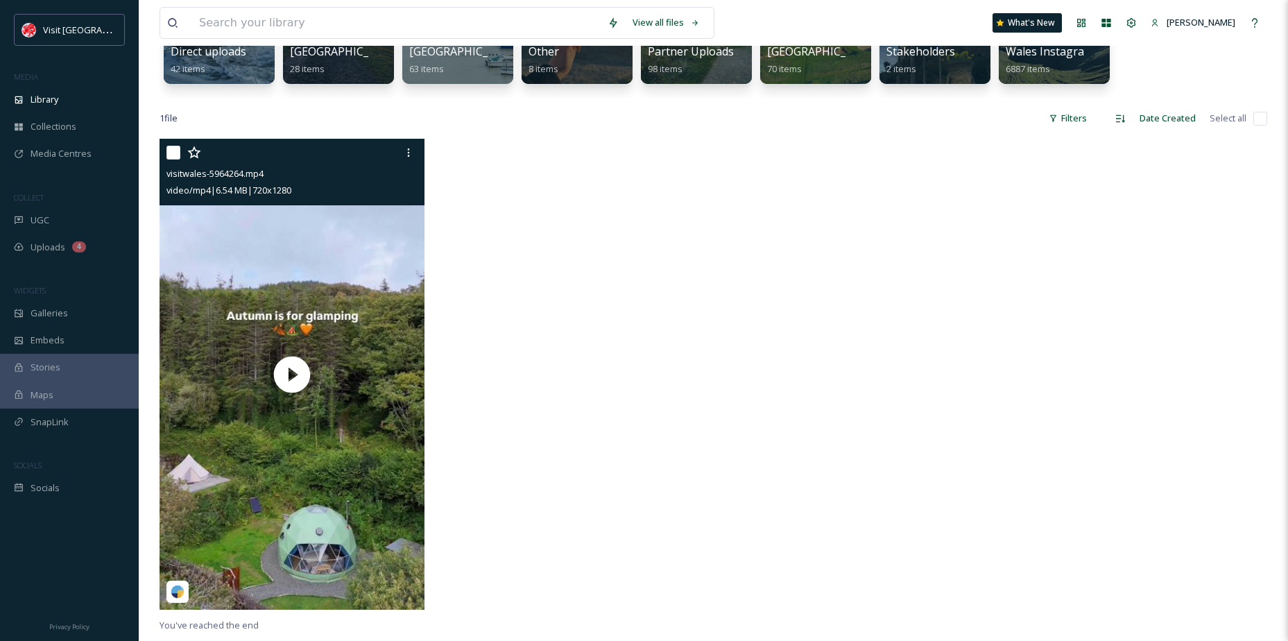
click at [175, 151] on input "checkbox" at bounding box center [174, 153] width 14 height 14
checkbox input "true"
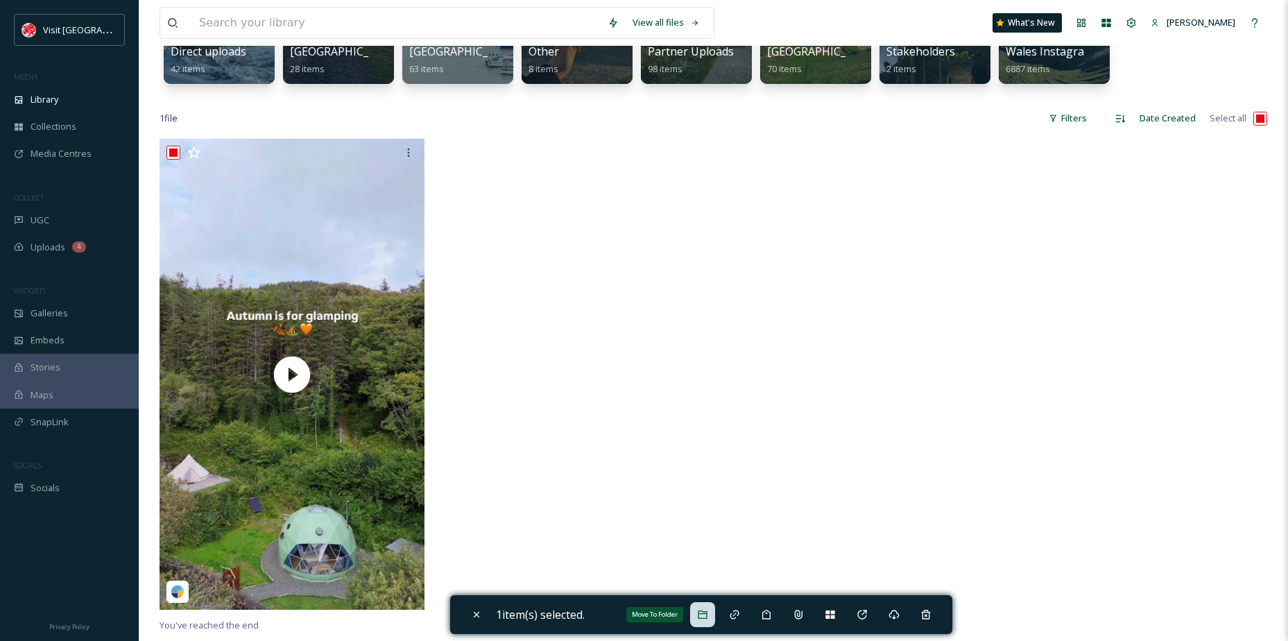
click at [703, 606] on div "Move To Folder" at bounding box center [702, 614] width 25 height 25
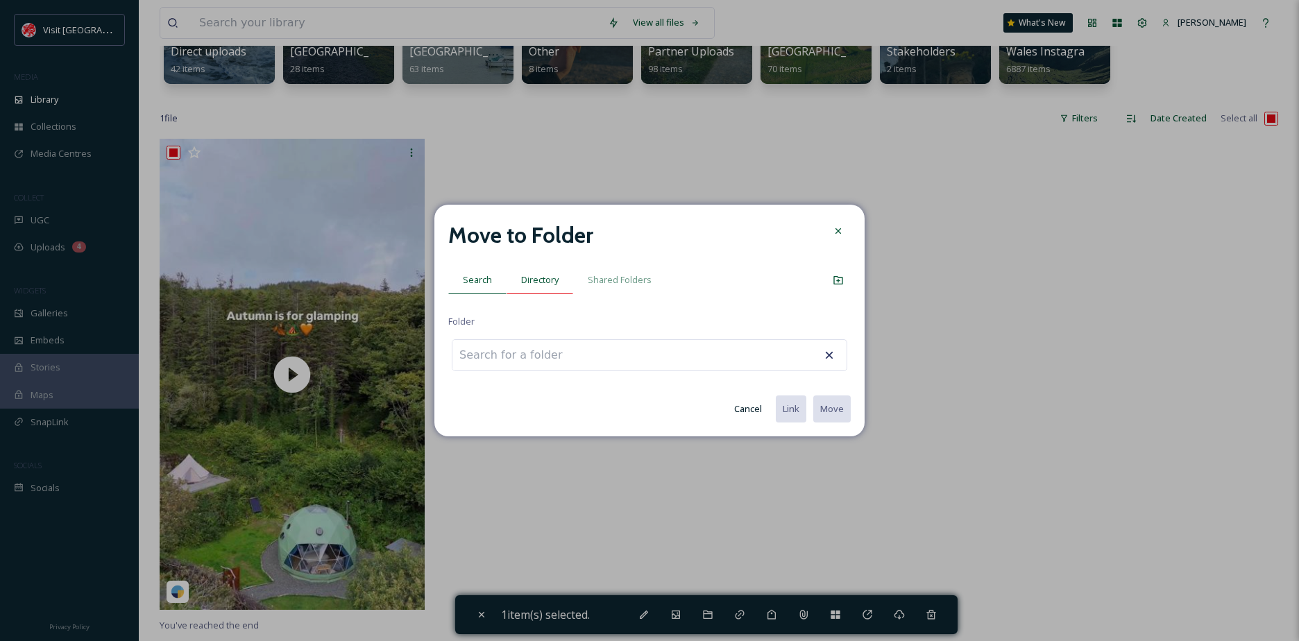
click at [541, 274] on span "Directory" at bounding box center [539, 279] width 37 height 13
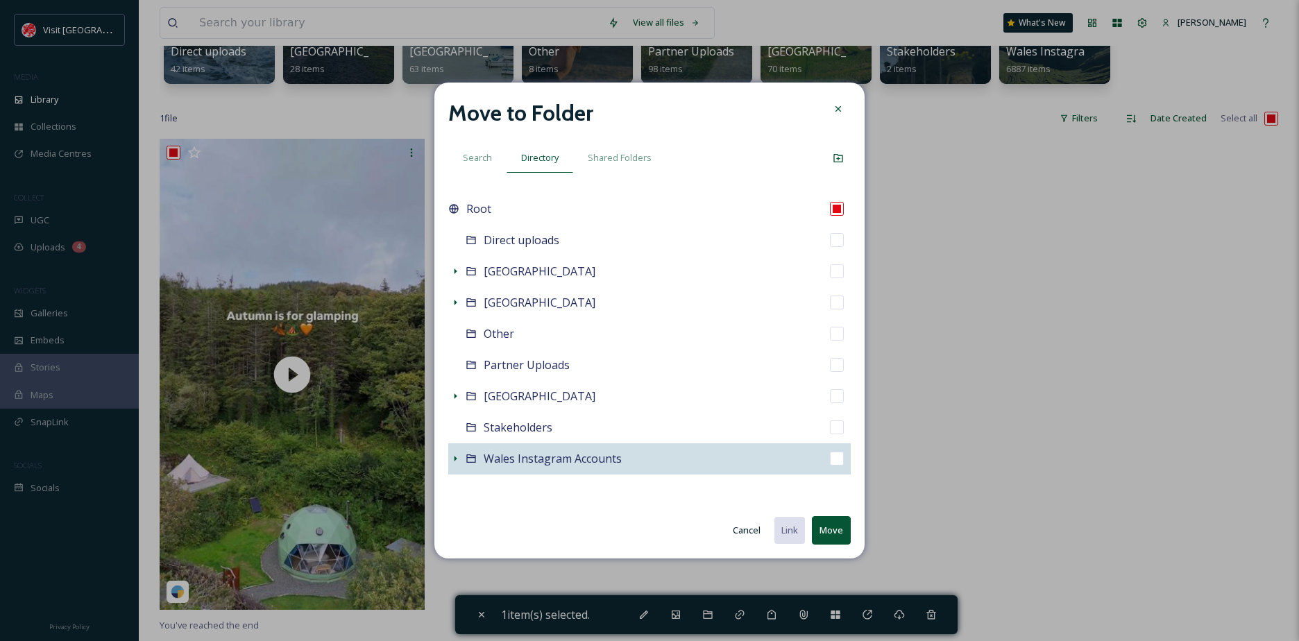
click at [448, 452] on div "Wales Instagram Accounts" at bounding box center [649, 458] width 402 height 31
checkbox input "false"
click at [457, 453] on icon at bounding box center [455, 458] width 11 height 11
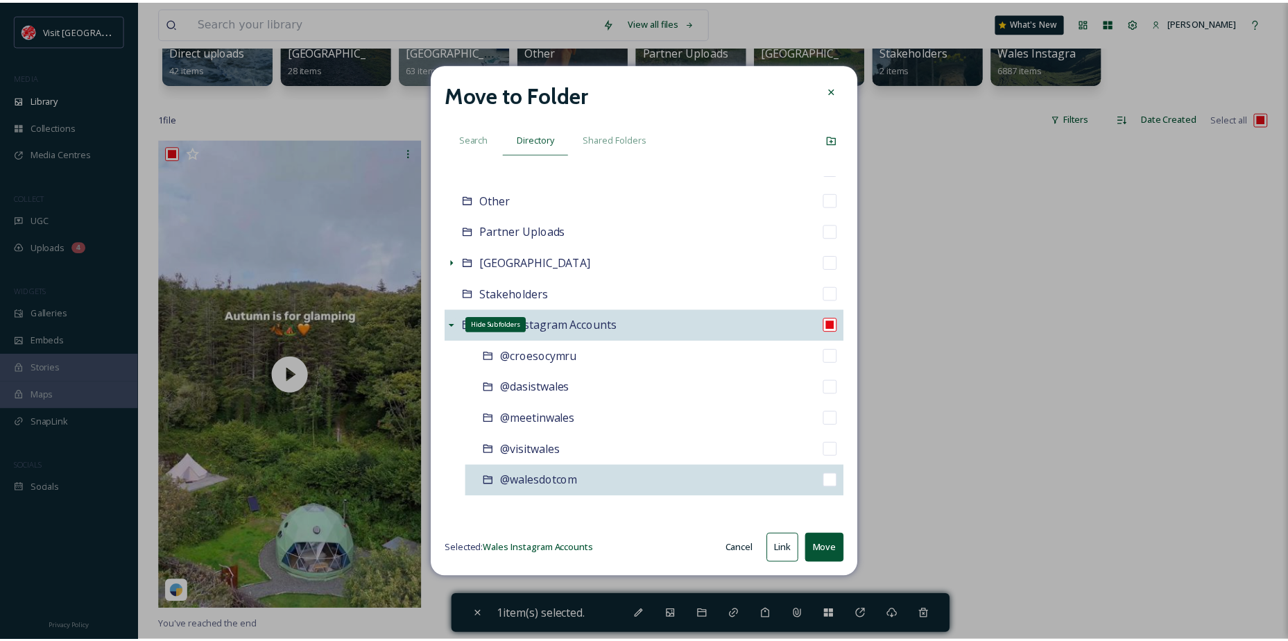
scroll to position [119, 0]
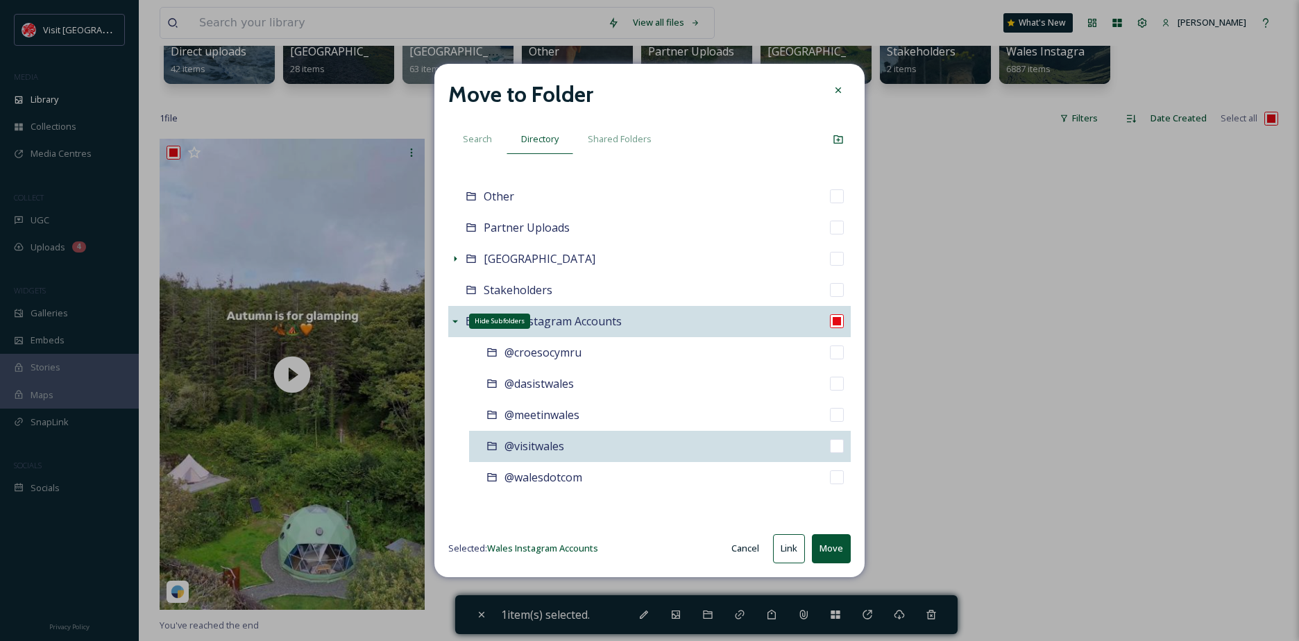
click at [543, 441] on span "@visitwales" at bounding box center [534, 446] width 60 height 15
checkbox input "false"
checkbox input "true"
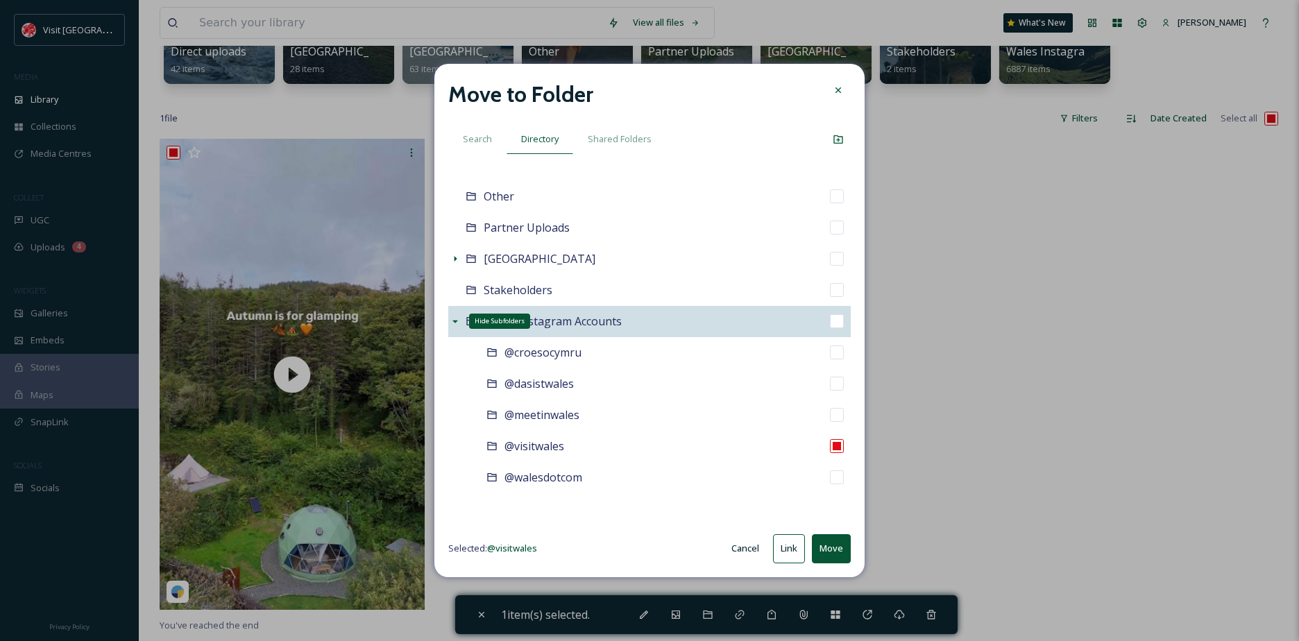
click at [824, 545] on button "Move" at bounding box center [831, 548] width 39 height 28
checkbox input "false"
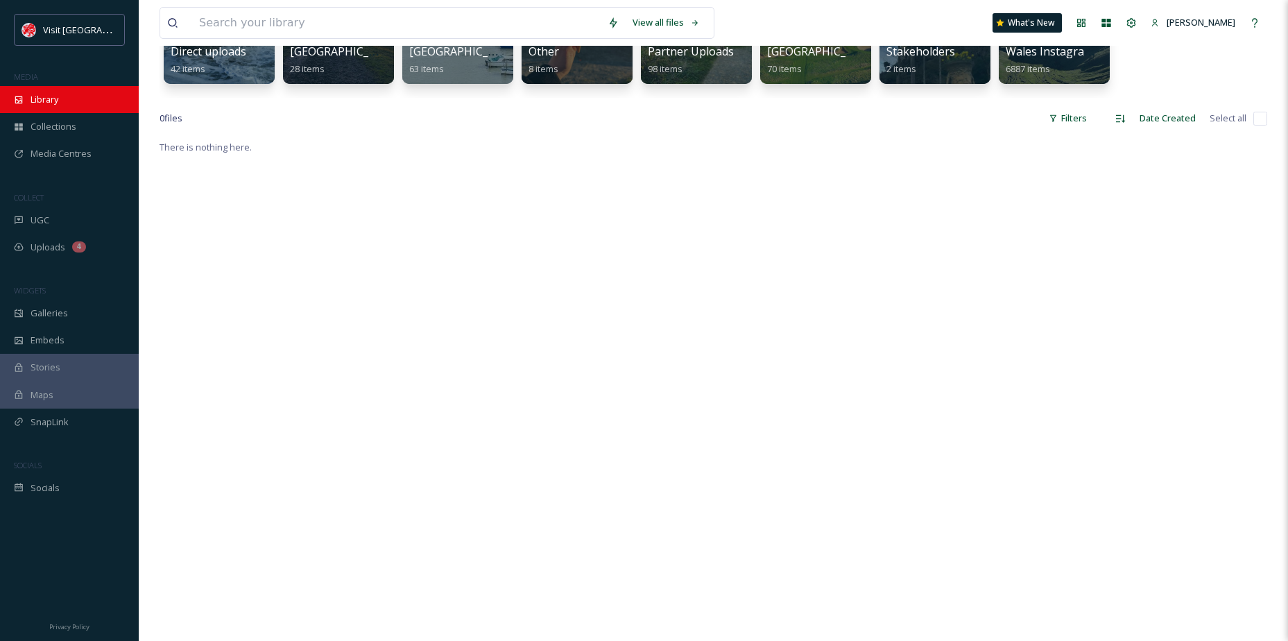
click at [69, 108] on div "Library" at bounding box center [69, 99] width 139 height 27
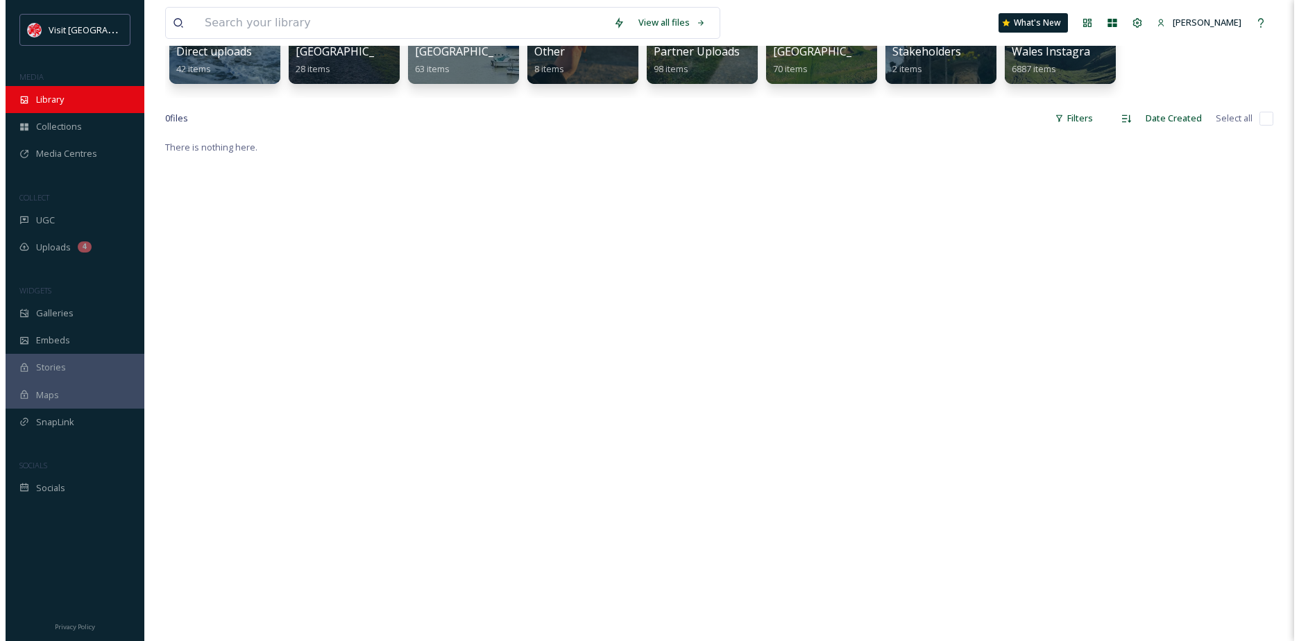
scroll to position [0, 0]
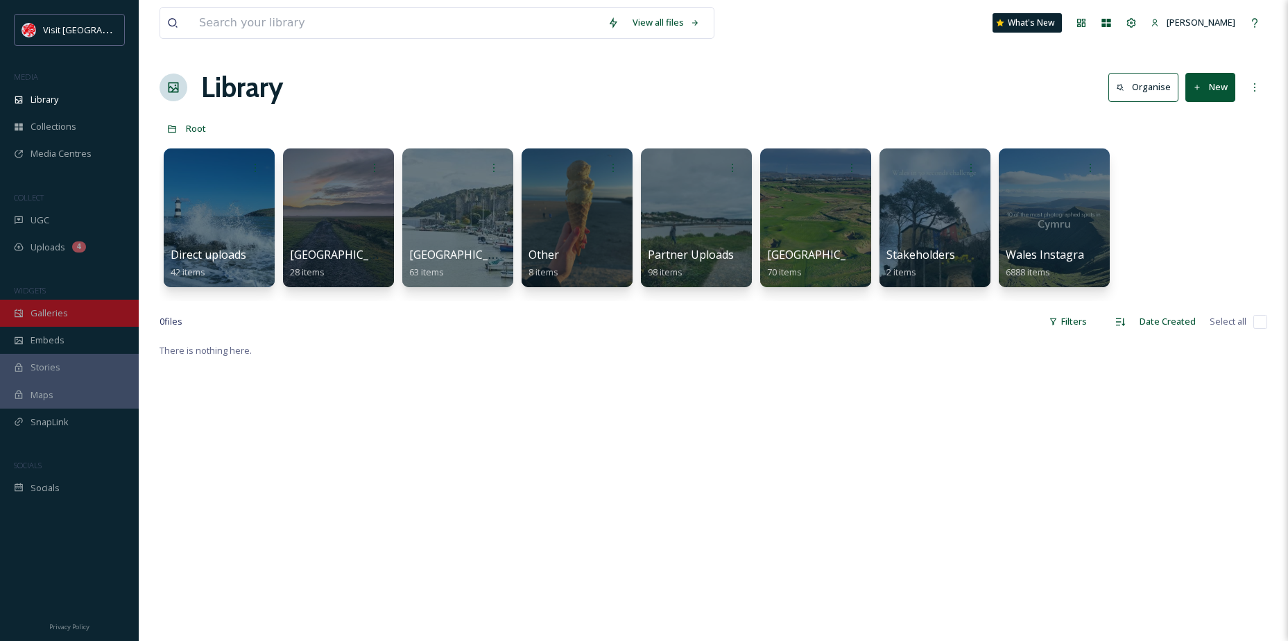
click at [66, 307] on span "Galleries" at bounding box center [49, 313] width 37 height 13
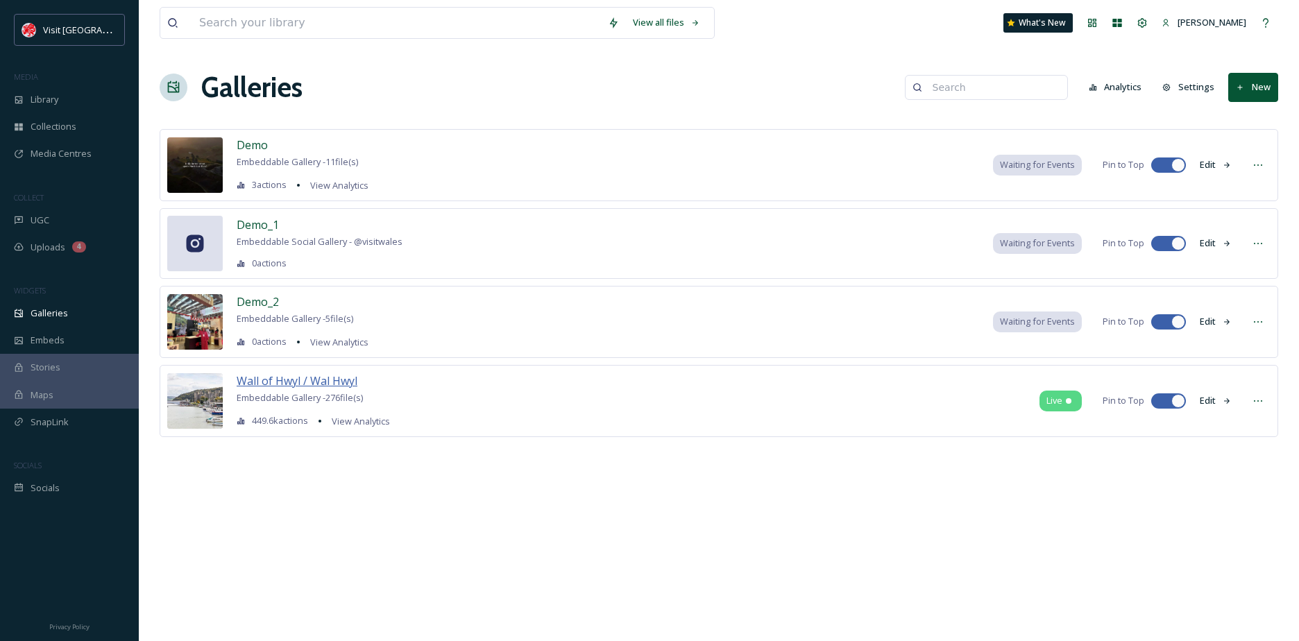
click at [307, 389] on span "Wall of Hwyl / Wal Hwyl" at bounding box center [297, 381] width 121 height 17
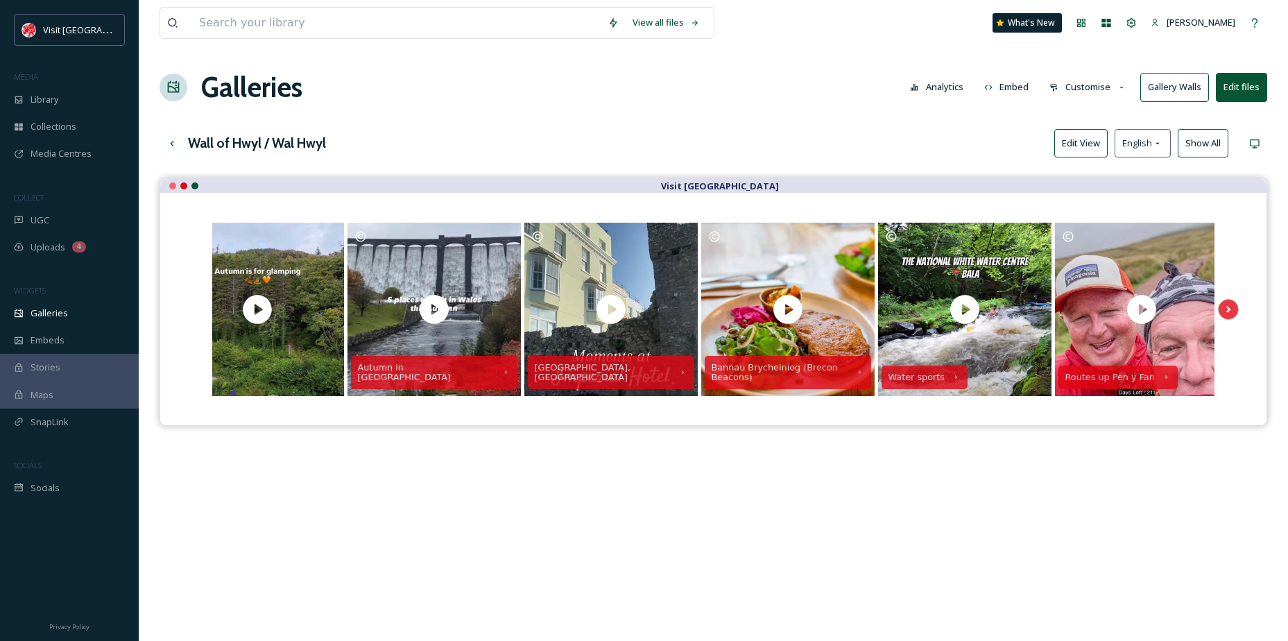
click at [1095, 147] on button "Edit View" at bounding box center [1081, 143] width 53 height 28
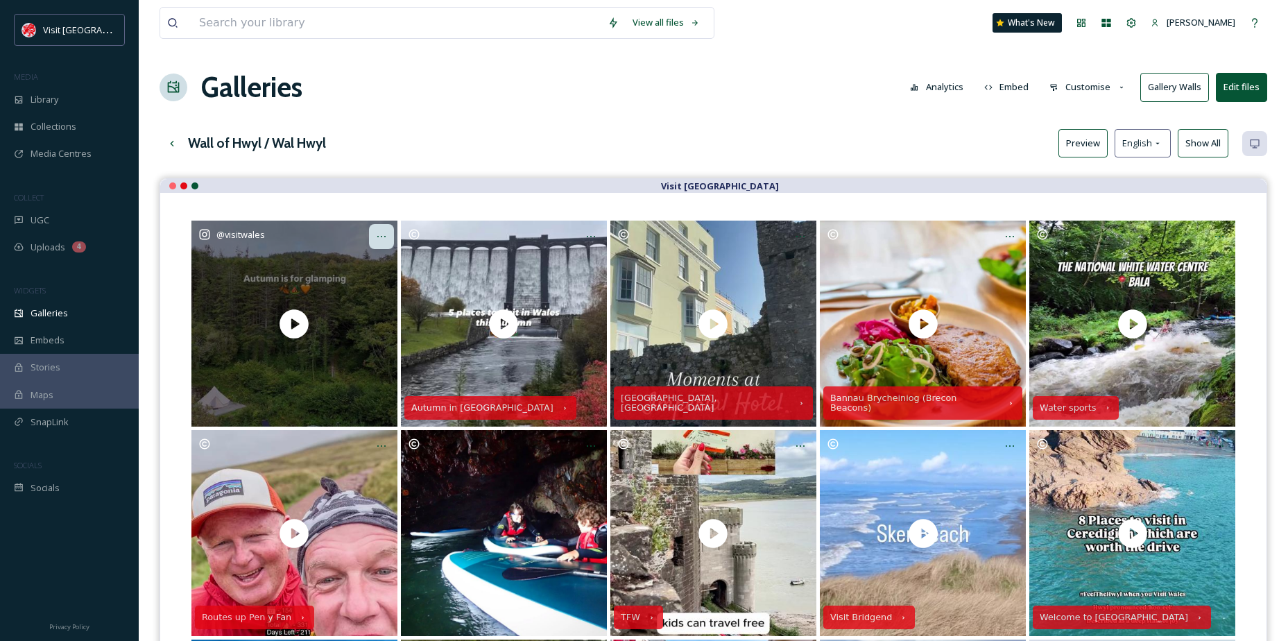
click at [375, 242] on div "Opens media popup. Media description: visitwales-5964264.mp4." at bounding box center [381, 236] width 25 height 25
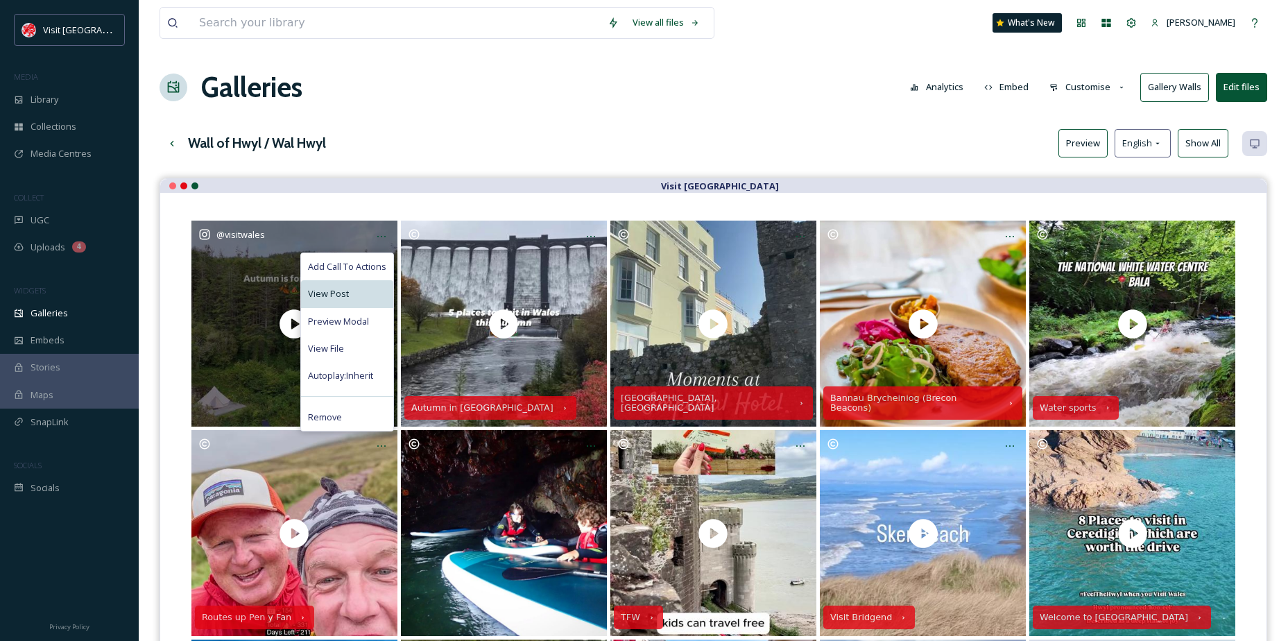
click at [339, 304] on div "View Post" at bounding box center [347, 293] width 92 height 27
click at [333, 355] on span "View File" at bounding box center [326, 348] width 36 height 13
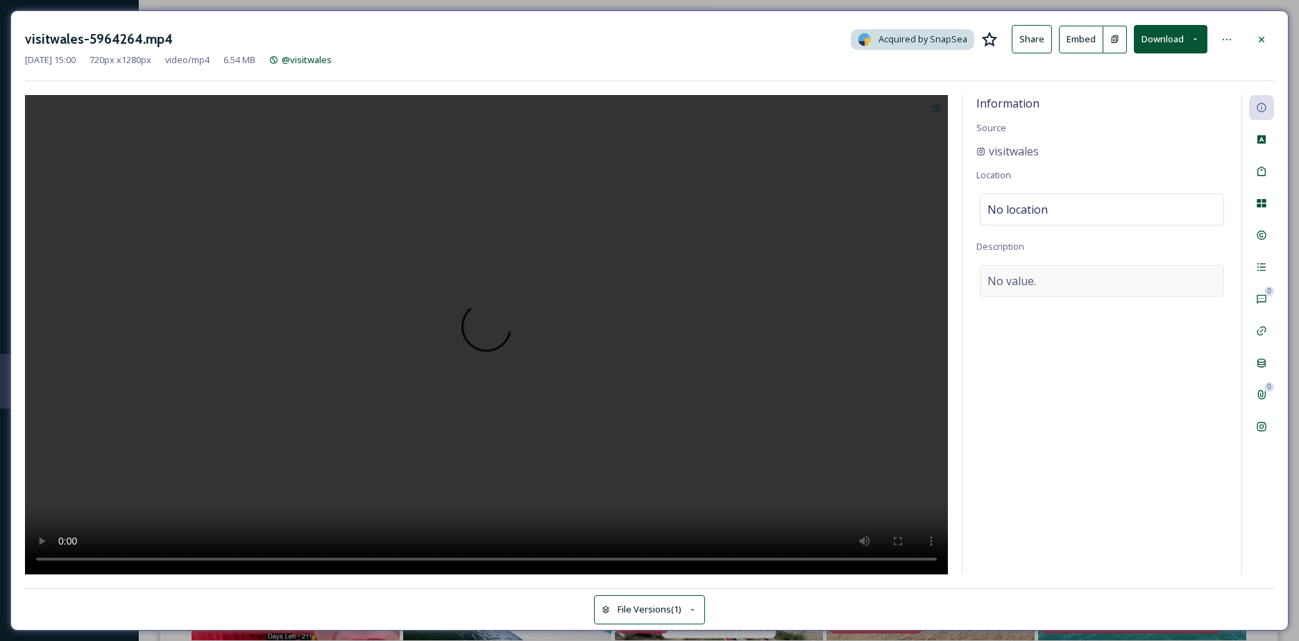
click at [1071, 269] on div "No value." at bounding box center [1102, 281] width 244 height 32
click at [1071, 269] on textarea at bounding box center [1101, 322] width 251 height 115
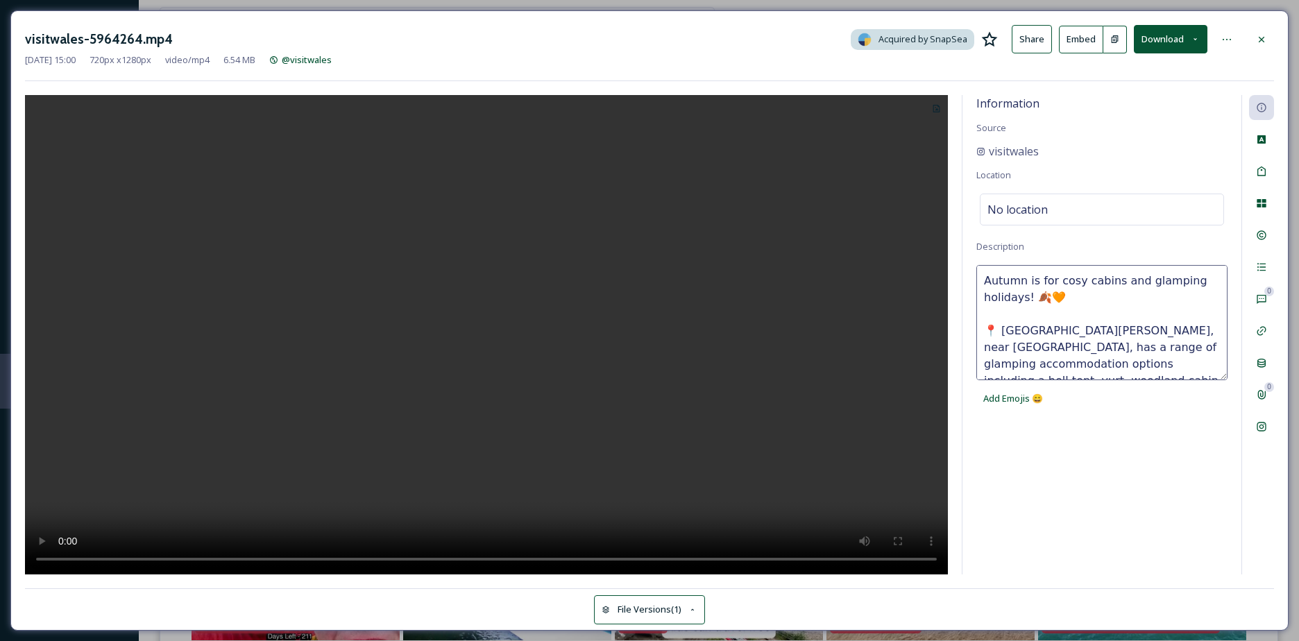
type textarea "Autumn is for cosy cabins and glamping holidays! 🍂🧡 📍 [GEOGRAPHIC_DATA][PERSON_…"
click at [1053, 215] on div "No location" at bounding box center [1102, 210] width 244 height 32
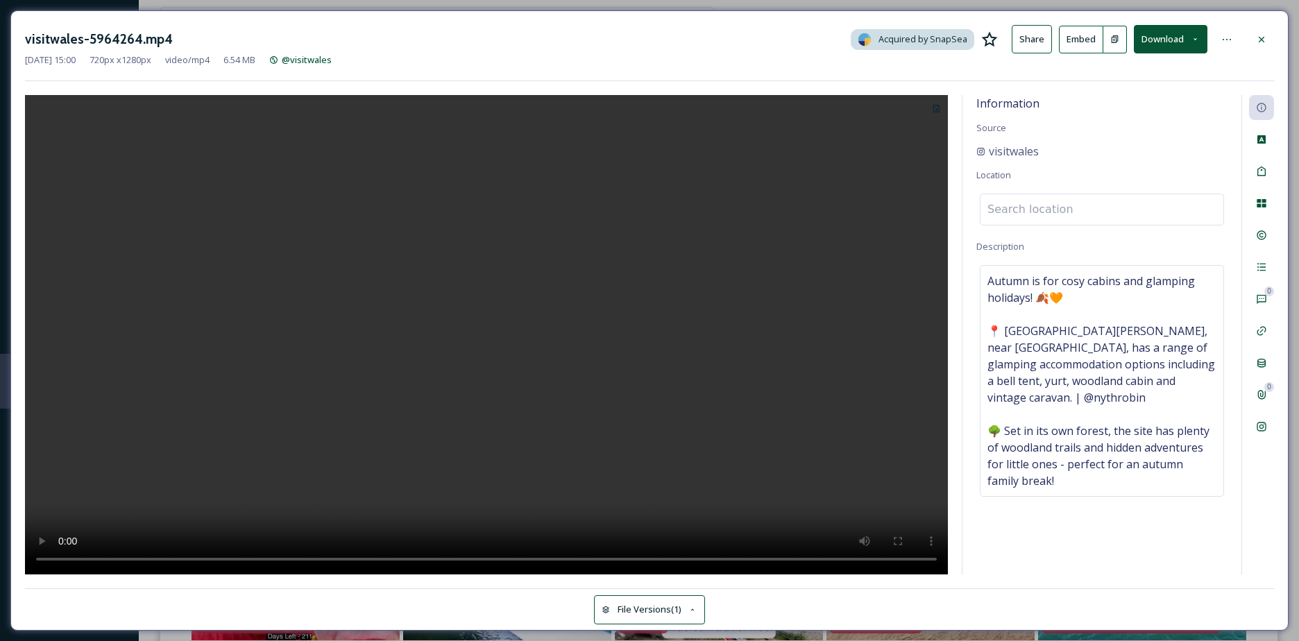
click at [1053, 215] on input at bounding box center [1101, 209] width 243 height 31
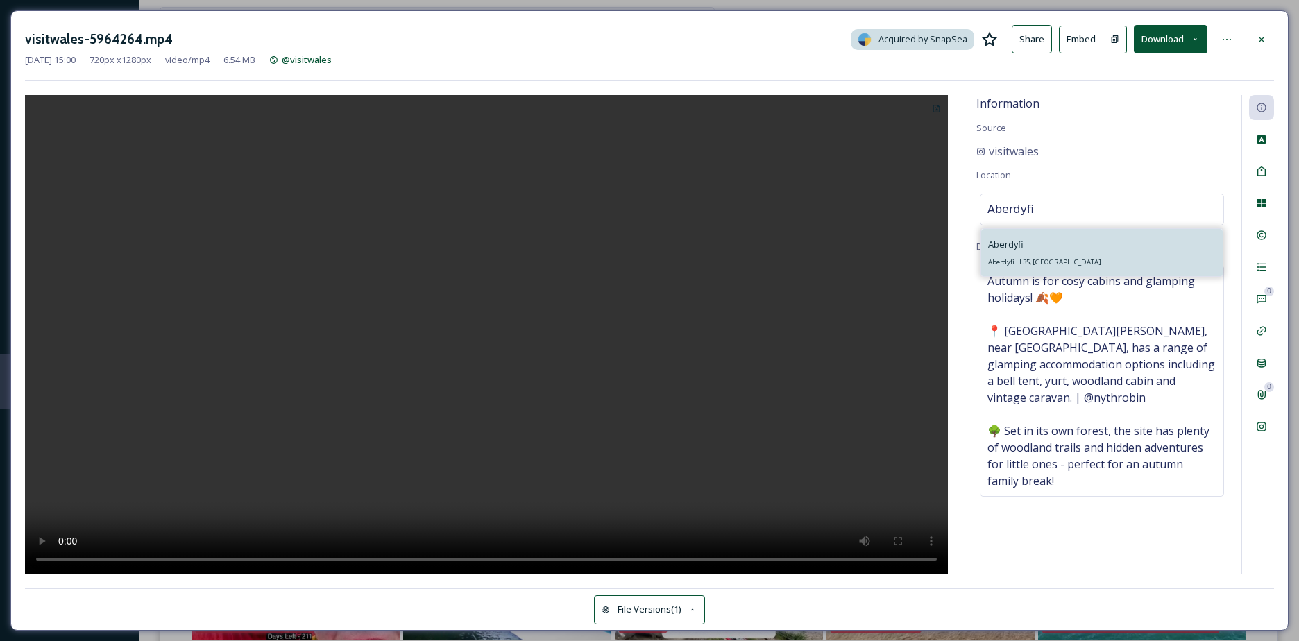
type input "Aberdyfi"
click at [1053, 246] on div "Aberdyfi Aberdyfi LL35, [GEOGRAPHIC_DATA]" at bounding box center [1101, 252] width 241 height 47
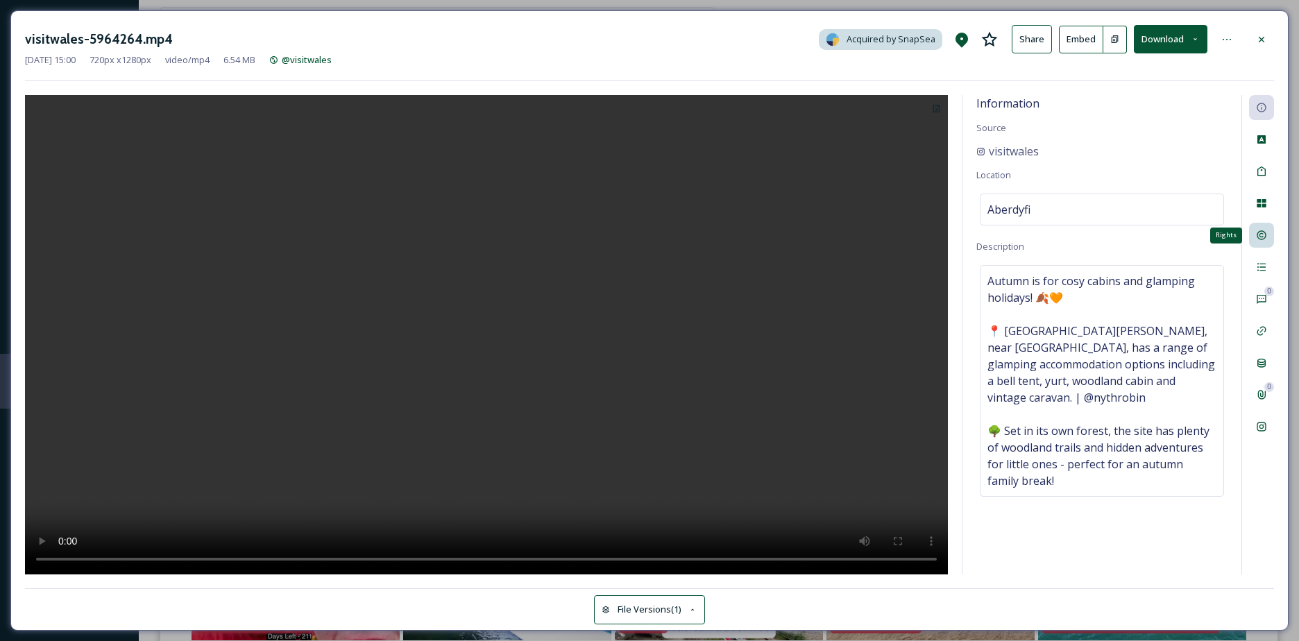
click at [1263, 223] on div "Rights" at bounding box center [1261, 235] width 25 height 25
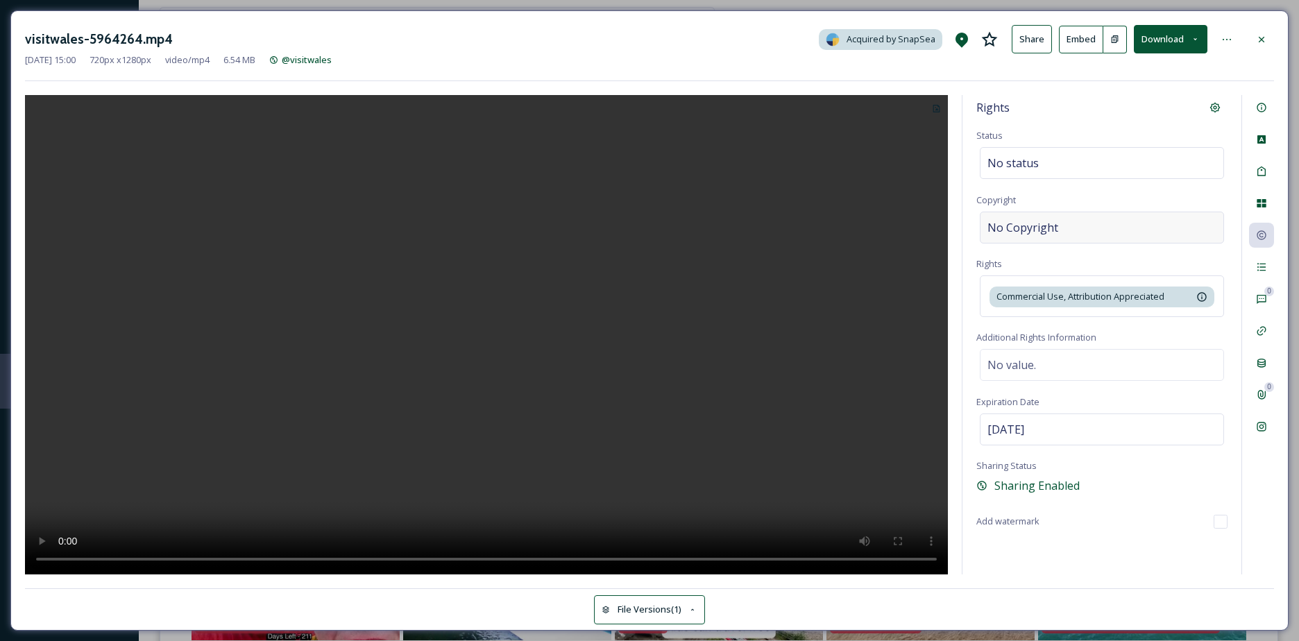
click at [1113, 241] on div "No Copyright" at bounding box center [1102, 228] width 244 height 32
click at [1113, 240] on input at bounding box center [1101, 228] width 251 height 32
type input "Crown copyright"
click at [1270, 41] on div at bounding box center [1261, 39] width 25 height 25
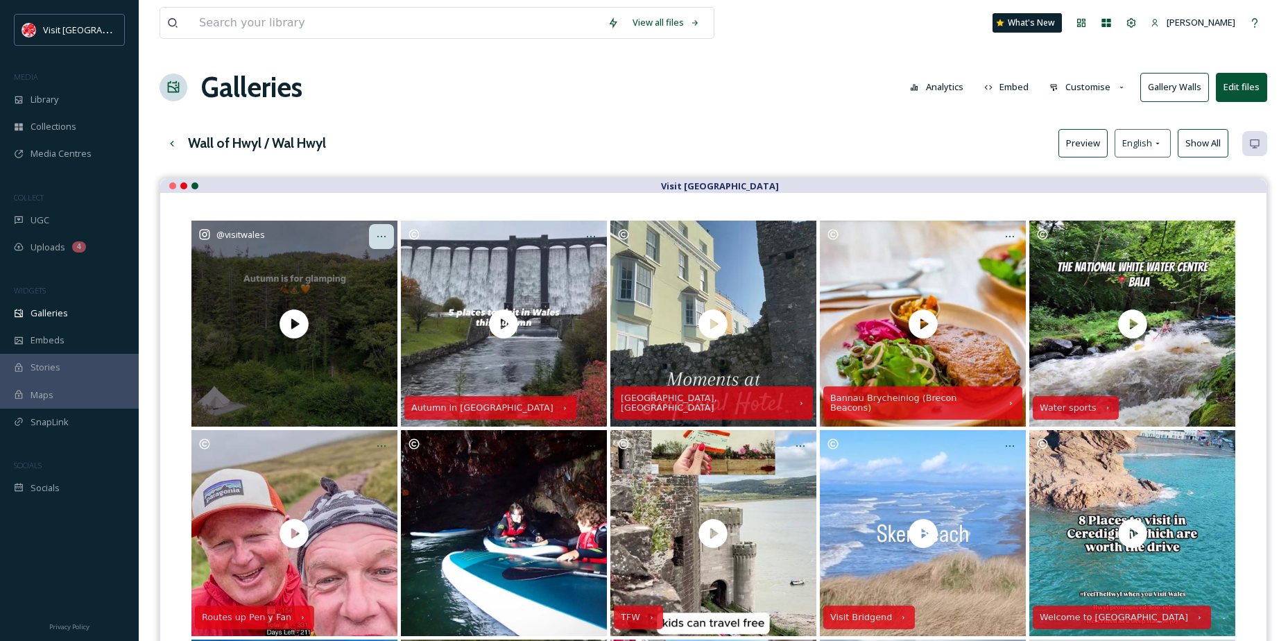
click at [382, 246] on div "Opens media popup. Media description: visitwales-5964264.mp4." at bounding box center [381, 236] width 25 height 25
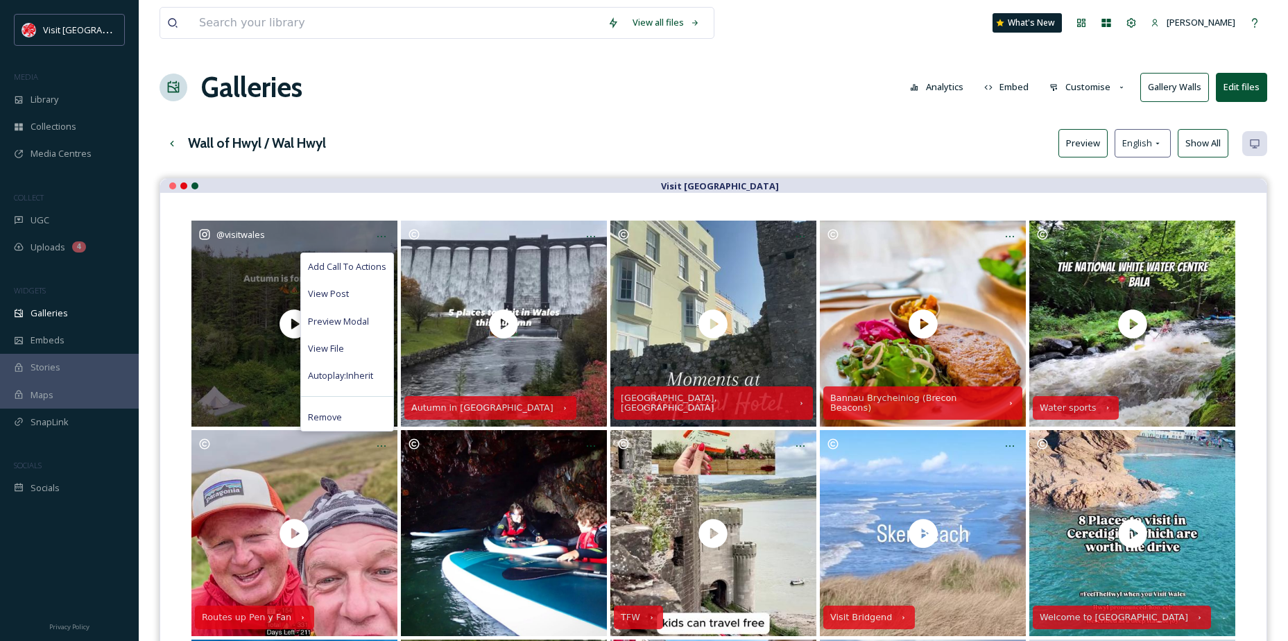
click at [359, 264] on span "Add Call To Actions" at bounding box center [347, 266] width 78 height 13
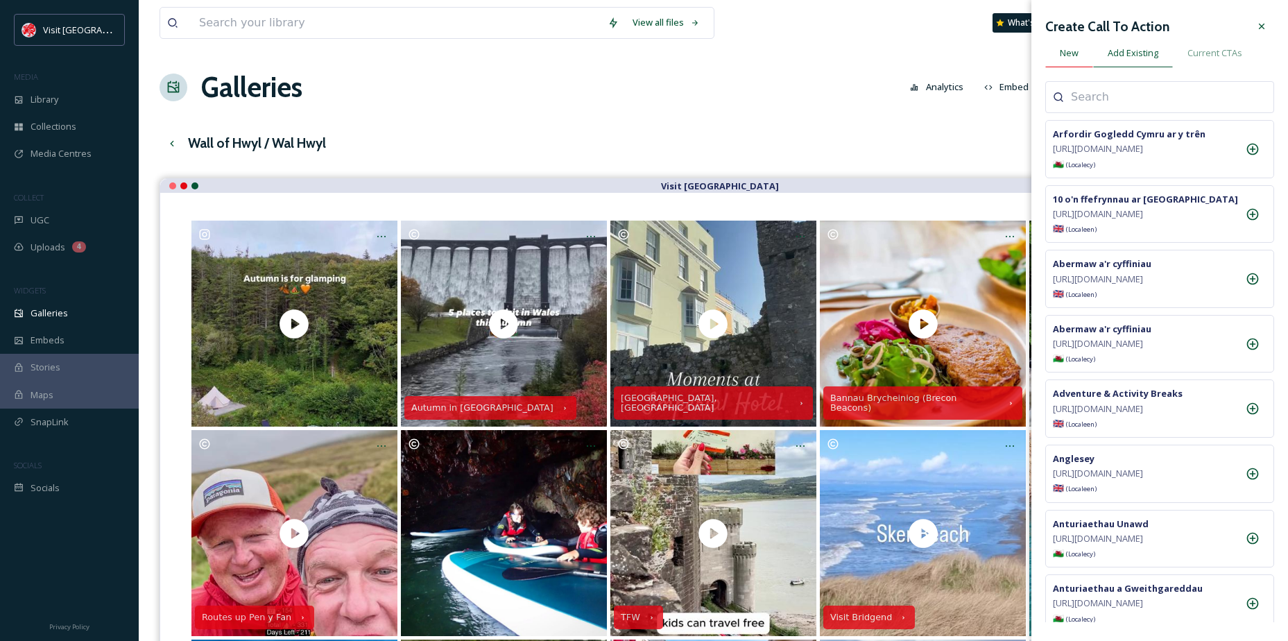
click at [1066, 60] on span "New" at bounding box center [1069, 52] width 19 height 13
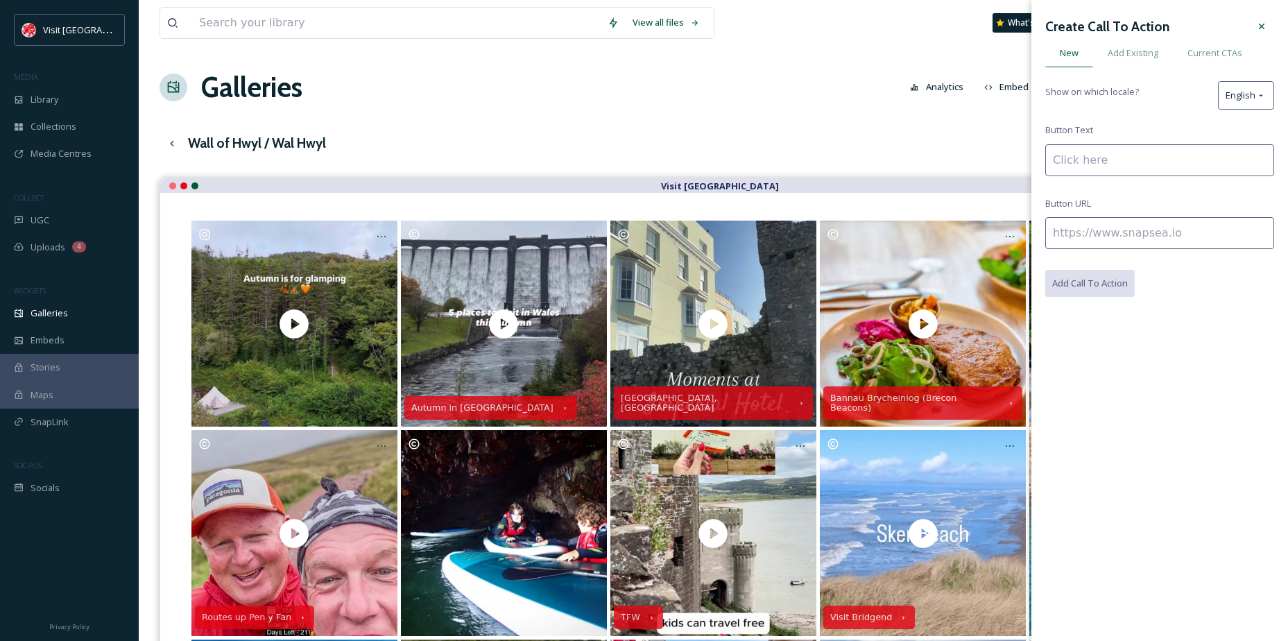
click at [1104, 158] on input at bounding box center [1160, 160] width 229 height 32
type input "Nyth [PERSON_NAME]"
paste input "[URL][DOMAIN_NAME][GEOGRAPHIC_DATA]"
type input "[URL][DOMAIN_NAME][GEOGRAPHIC_DATA]"
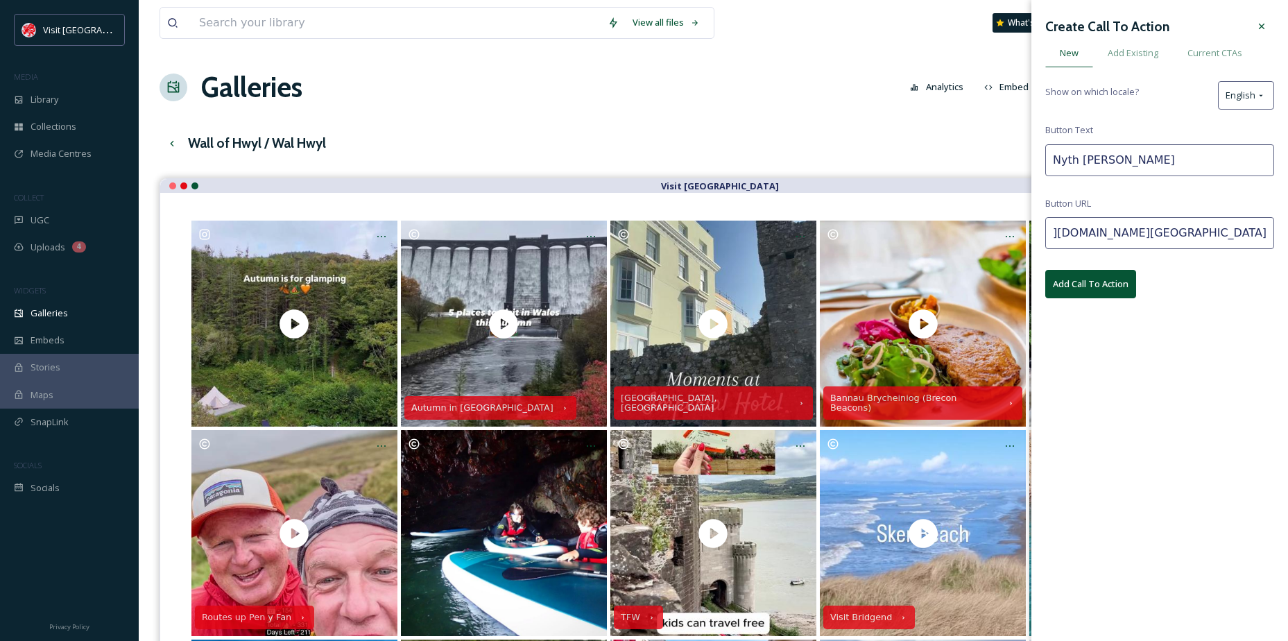
scroll to position [0, 0]
click at [1098, 275] on button "Add Call To Action" at bounding box center [1091, 284] width 91 height 28
click at [1261, 33] on div at bounding box center [1262, 26] width 25 height 25
